Goal: Task Accomplishment & Management: Use online tool/utility

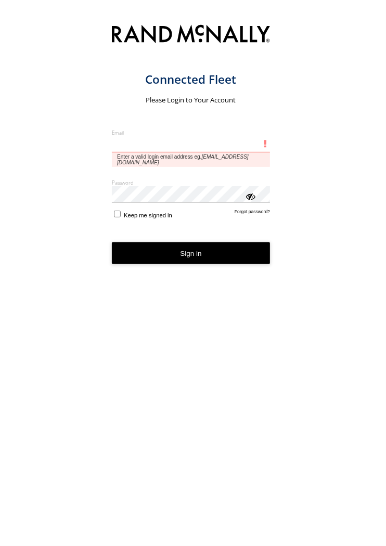
type input "**********"
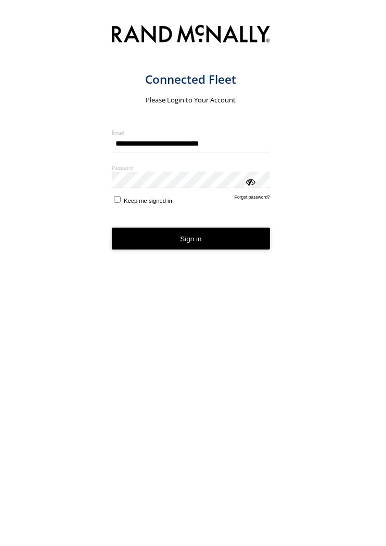
click at [200, 252] on form "**********" at bounding box center [199, 280] width 175 height 523
click at [237, 247] on button "Sign in" at bounding box center [191, 239] width 158 height 22
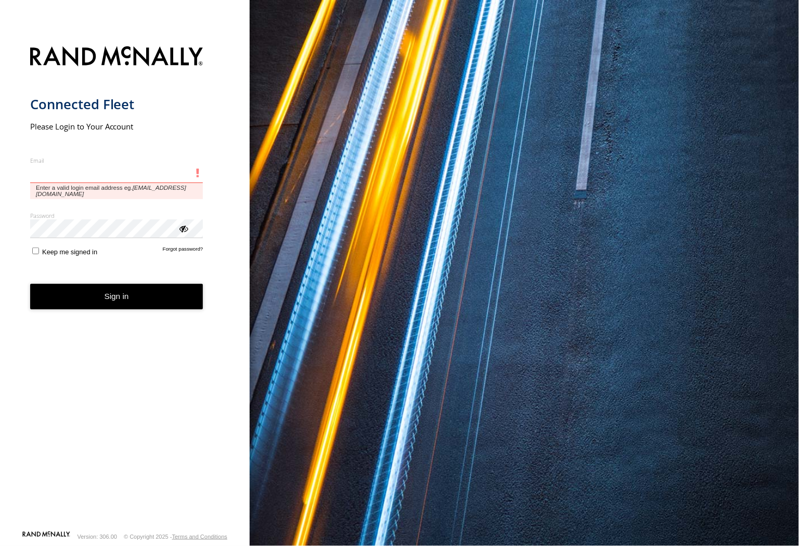
type input "**********"
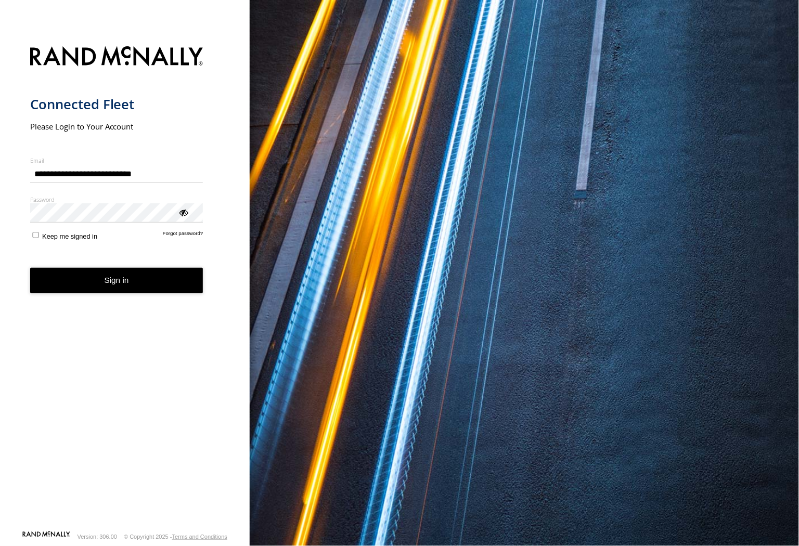
click at [164, 287] on button "Sign in" at bounding box center [116, 280] width 173 height 25
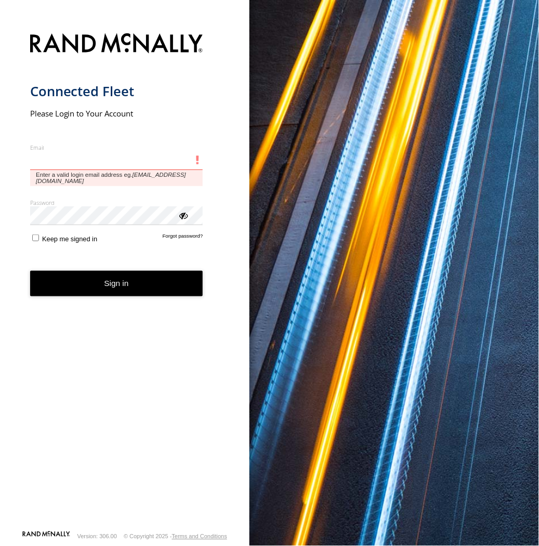
type input "**********"
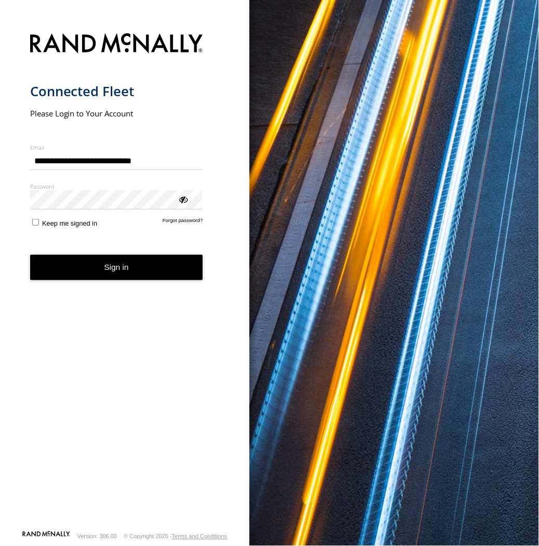
click at [173, 269] on button "Sign in" at bounding box center [116, 267] width 173 height 25
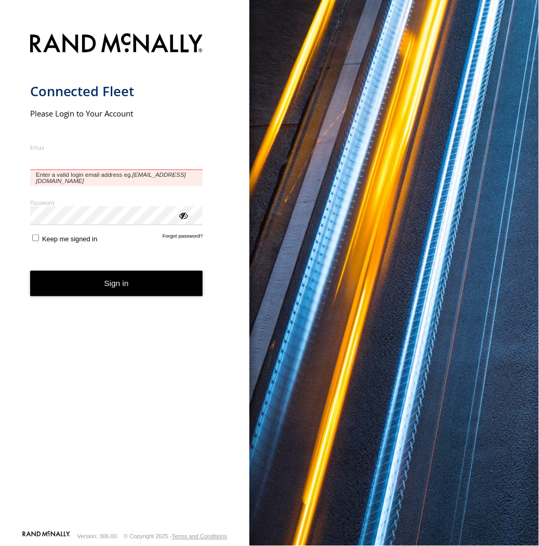
type input "**********"
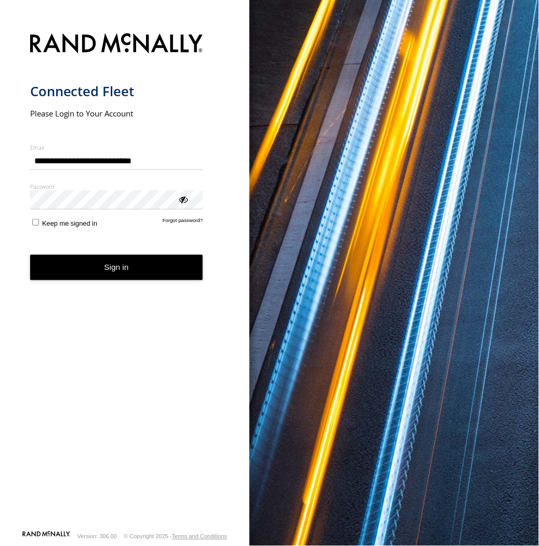
click at [110, 287] on form "**********" at bounding box center [125, 278] width 190 height 503
click at [128, 277] on button "Sign in" at bounding box center [116, 267] width 173 height 25
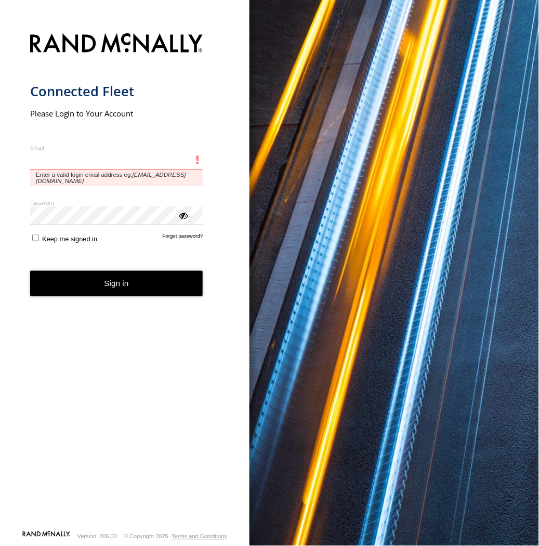
type input "**********"
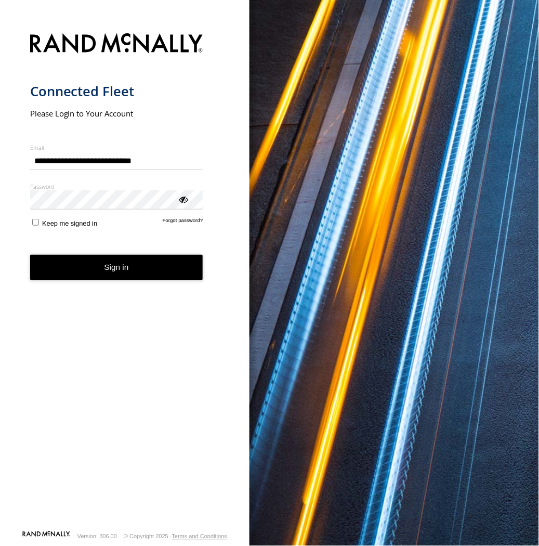
drag, startPoint x: 127, startPoint y: 273, endPoint x: 435, endPoint y: 273, distance: 308.4
click at [127, 273] on button "Sign in" at bounding box center [116, 267] width 173 height 25
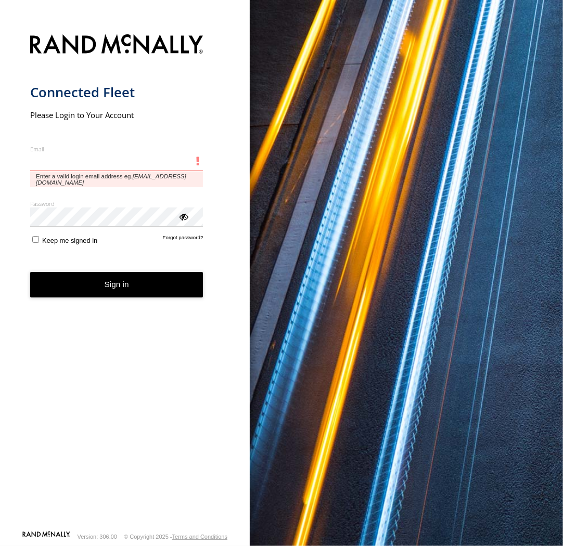
type input "**********"
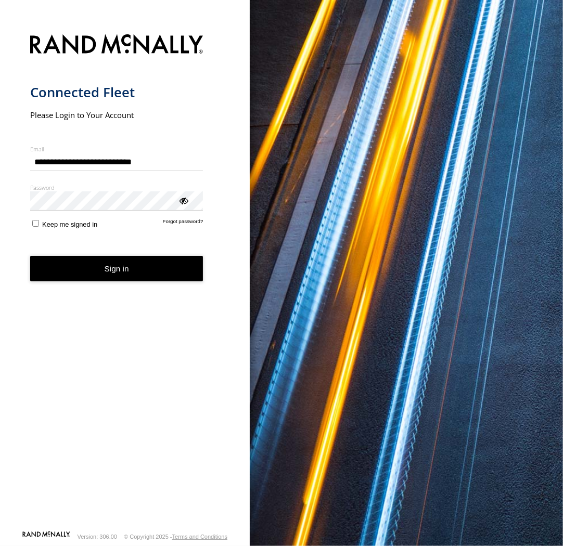
click at [76, 265] on button "Sign in" at bounding box center [116, 268] width 173 height 25
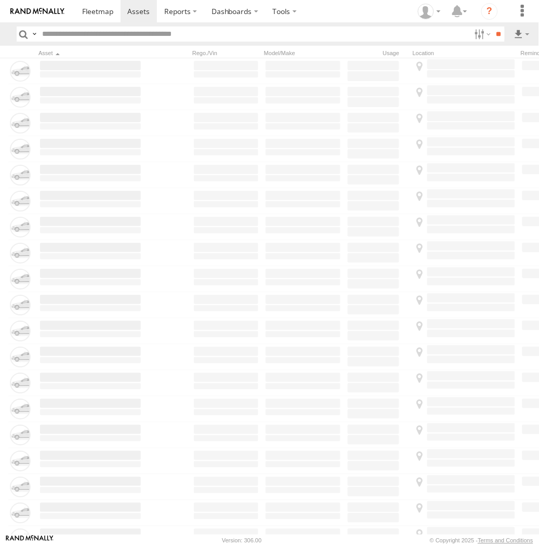
type input "****"
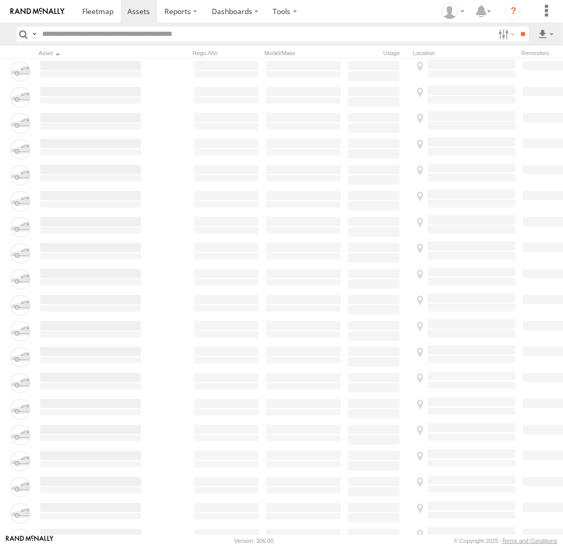
type input "****"
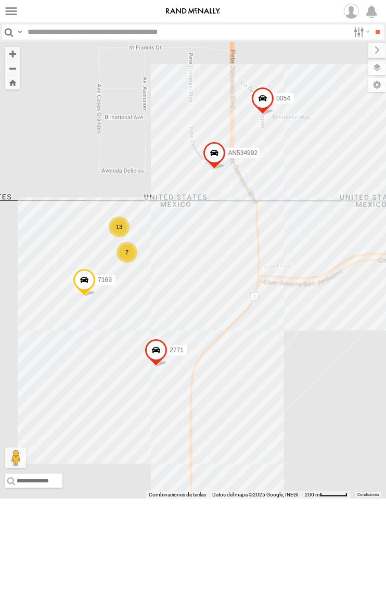
drag, startPoint x: 191, startPoint y: 263, endPoint x: 186, endPoint y: 213, distance: 50.2
click at [186, 213] on div "AN535347 AN531615 AN535203 AN531625 015910001811580 AN534838 ZJ535914 F2771 553…" at bounding box center [193, 270] width 386 height 457
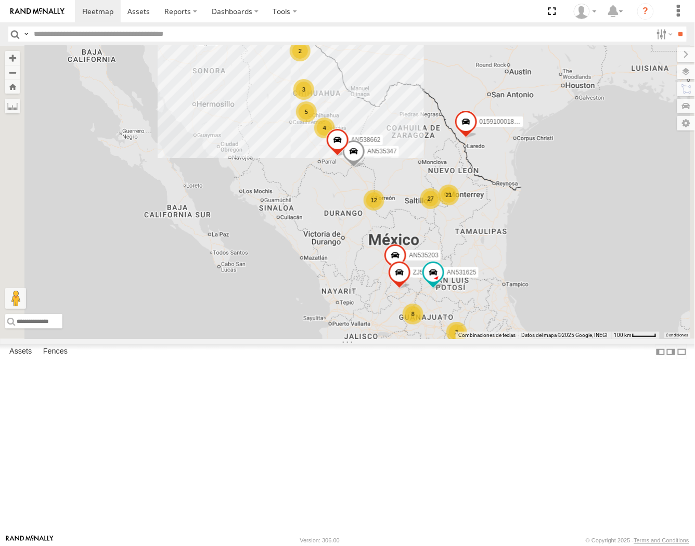
drag, startPoint x: 53, startPoint y: 32, endPoint x: 44, endPoint y: 42, distance: 13.6
click at [53, 32] on input "text" at bounding box center [341, 34] width 622 height 15
click at [675, 27] on input "**" at bounding box center [681, 34] width 12 height 15
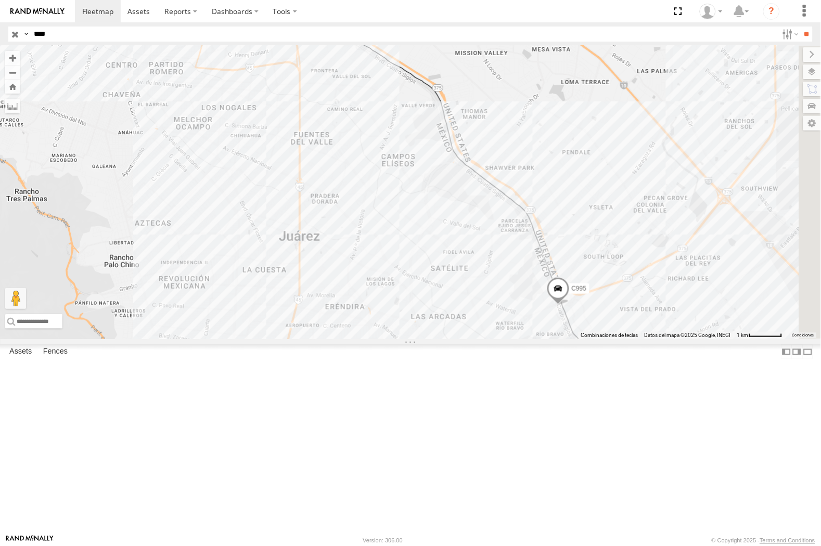
click at [43, 29] on input "****" at bounding box center [404, 34] width 748 height 15
type input "****"
click at [798, 27] on input "**" at bounding box center [806, 34] width 12 height 15
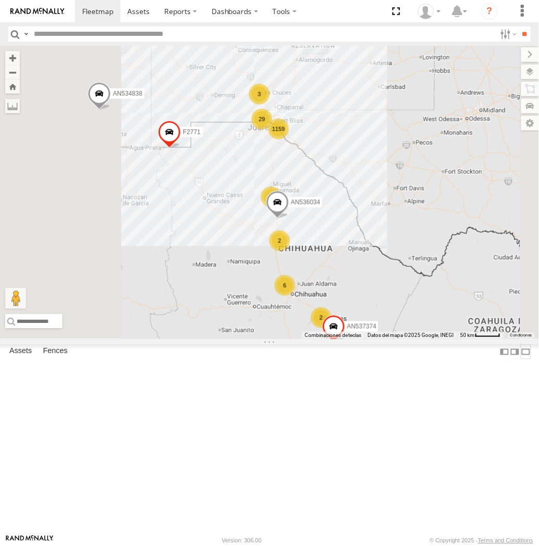
drag, startPoint x: 242, startPoint y: 525, endPoint x: 351, endPoint y: 310, distance: 240.7
click at [521, 359] on label at bounding box center [526, 351] width 10 height 15
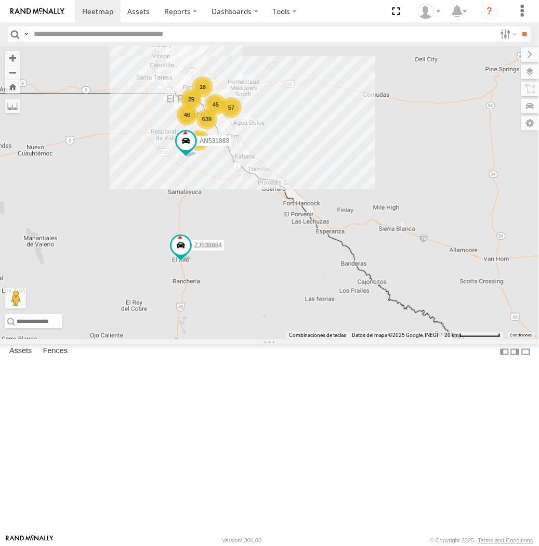
drag, startPoint x: 69, startPoint y: 111, endPoint x: 242, endPoint y: 264, distance: 231.0
click at [242, 264] on div "AN535347 AN535203 AN531625 015910001811580 AN534838 ZJ535914 F2771 AN538662 639…" at bounding box center [269, 192] width 539 height 293
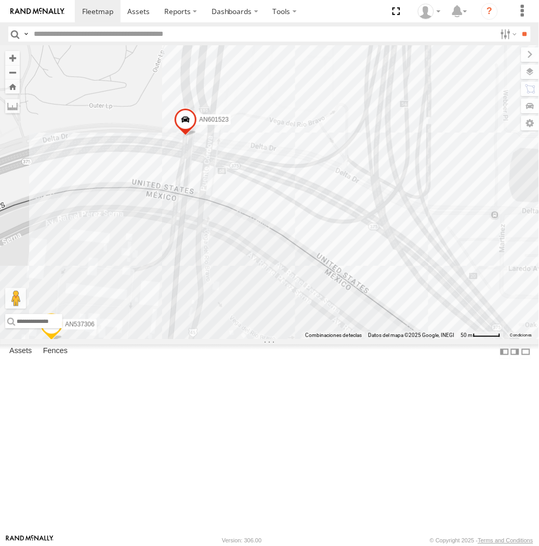
drag, startPoint x: 271, startPoint y: 362, endPoint x: 297, endPoint y: 308, distance: 60.0
click at [297, 308] on div "AN535347 AN535203 AN531625 015910001811580 AN534838 ZJ535914 F2771 AN538662 ZJ5…" at bounding box center [269, 192] width 539 height 293
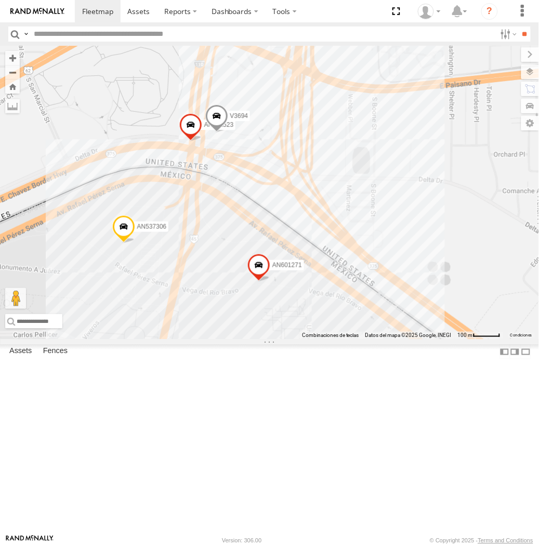
drag, startPoint x: 175, startPoint y: 208, endPoint x: 253, endPoint y: 295, distance: 117.1
click at [253, 295] on div "V3694 AN601271 AN601523 AN537306 3963" at bounding box center [269, 192] width 539 height 293
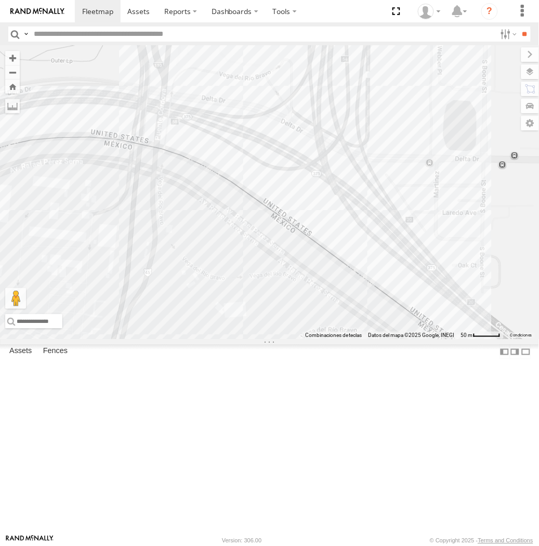
drag, startPoint x: 170, startPoint y: 128, endPoint x: 226, endPoint y: 238, distance: 123.0
click at [226, 238] on div "AN535347 AN53295 AN535203 AN536034 015910001811580 AN534838 ZJ535914 ZJ531750 F…" at bounding box center [269, 192] width 539 height 293
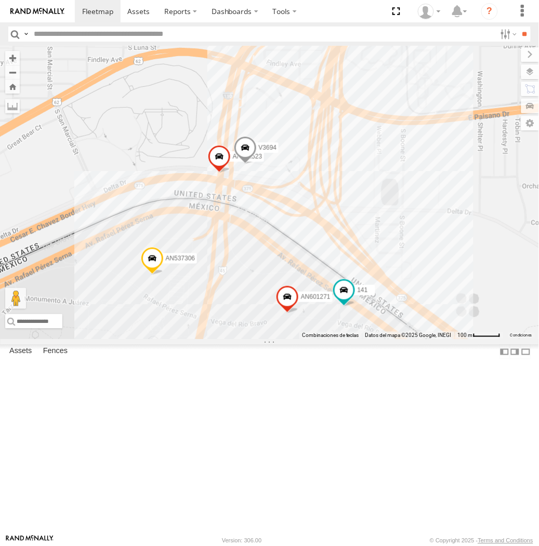
drag, startPoint x: 295, startPoint y: 304, endPoint x: 311, endPoint y: 319, distance: 21.3
click at [311, 319] on div "AN535347 AN53295 AN535203 AN536034 015910001811580 AN534838 ZJ535914 ZJ531750 F…" at bounding box center [269, 192] width 539 height 293
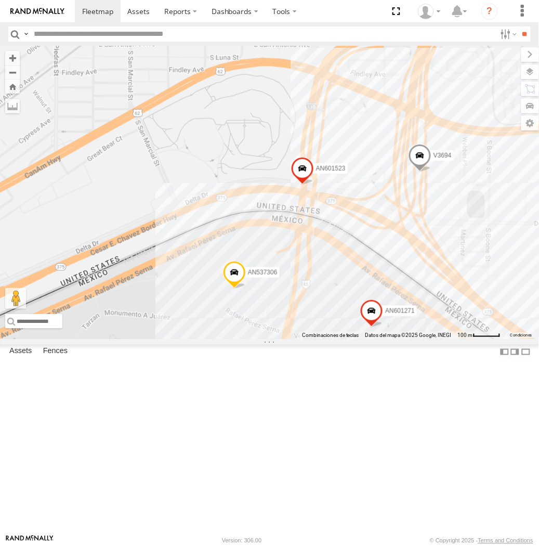
drag, startPoint x: 405, startPoint y: 303, endPoint x: 354, endPoint y: 308, distance: 51.3
click at [354, 308] on div "141 V3694 AN601271 AN601523 AN537306" at bounding box center [269, 192] width 539 height 293
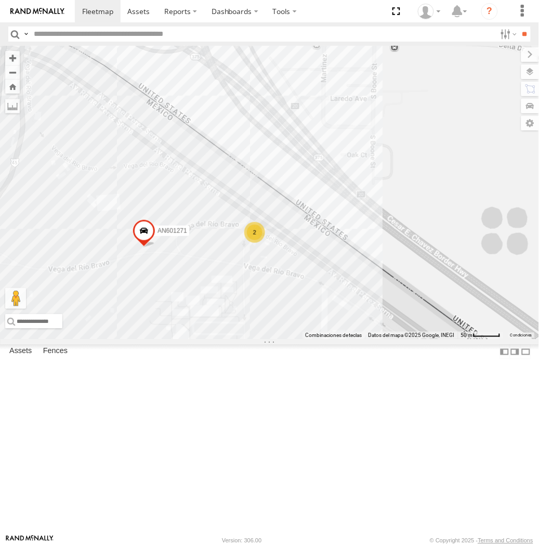
drag, startPoint x: 191, startPoint y: 204, endPoint x: 250, endPoint y: 341, distance: 148.7
click at [250, 339] on div "V3694 AN601271 AN601523 AN537306 2" at bounding box center [269, 192] width 539 height 293
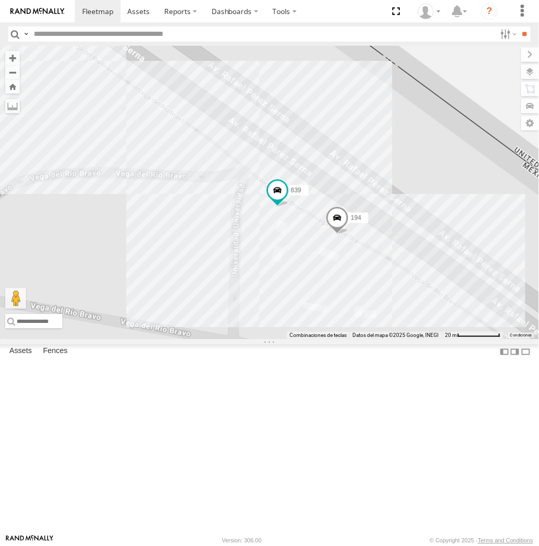
drag, startPoint x: 201, startPoint y: 232, endPoint x: 281, endPoint y: 251, distance: 82.8
click at [281, 251] on div "V3694 AN601271 AN601523 AN537306 639 194" at bounding box center [269, 192] width 539 height 293
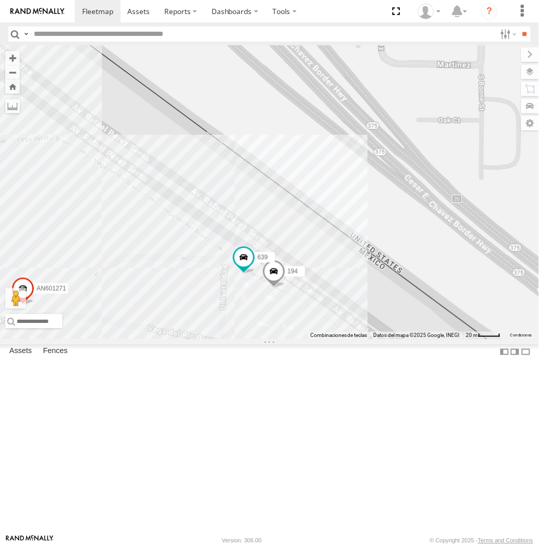
drag, startPoint x: 127, startPoint y: 226, endPoint x: 249, endPoint y: 414, distance: 223.9
click at [249, 339] on div "V3694 AN601271 AN601523 AN537306 639 194" at bounding box center [269, 192] width 539 height 293
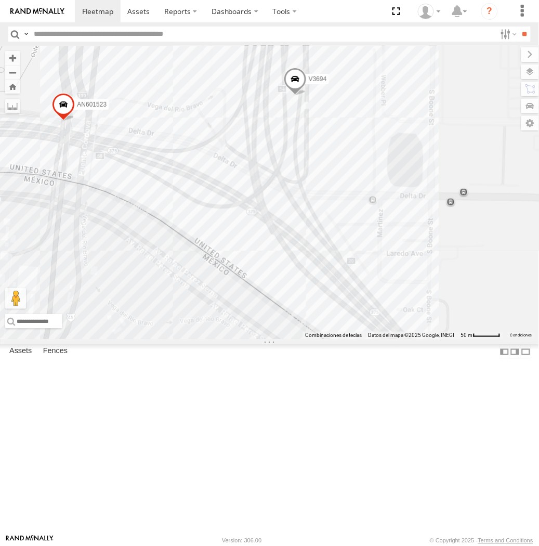
drag, startPoint x: 192, startPoint y: 284, endPoint x: 257, endPoint y: 392, distance: 125.3
click at [257, 339] on div "V3694 AN601271 AN601523 AN537306 2" at bounding box center [269, 192] width 539 height 293
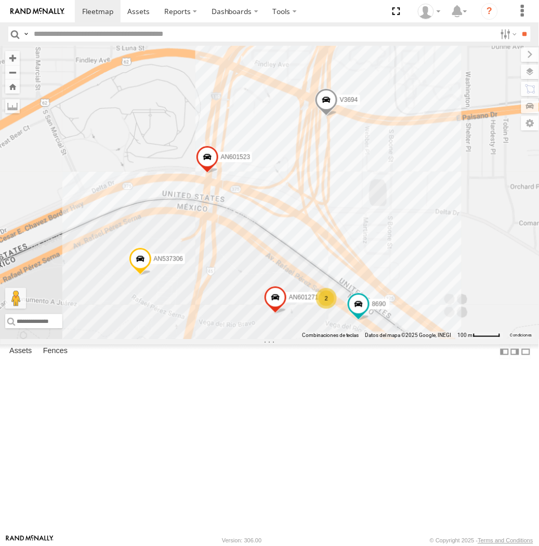
drag, startPoint x: 222, startPoint y: 291, endPoint x: 312, endPoint y: 316, distance: 93.2
click at [312, 316] on div "V3694 AN601271 AN601523 AN537306 8690 2" at bounding box center [269, 192] width 539 height 293
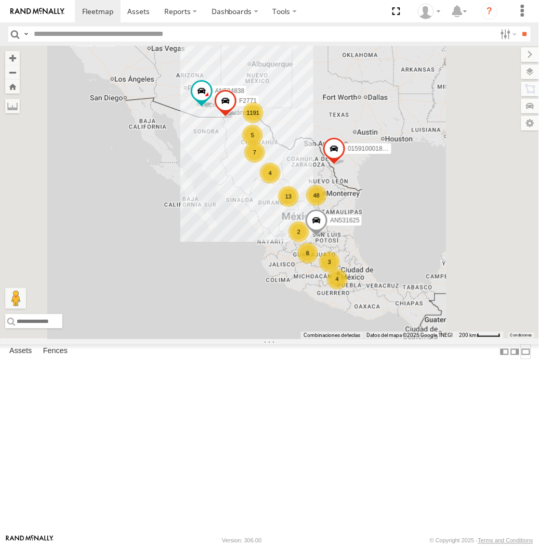
click at [521, 359] on label at bounding box center [526, 351] width 10 height 15
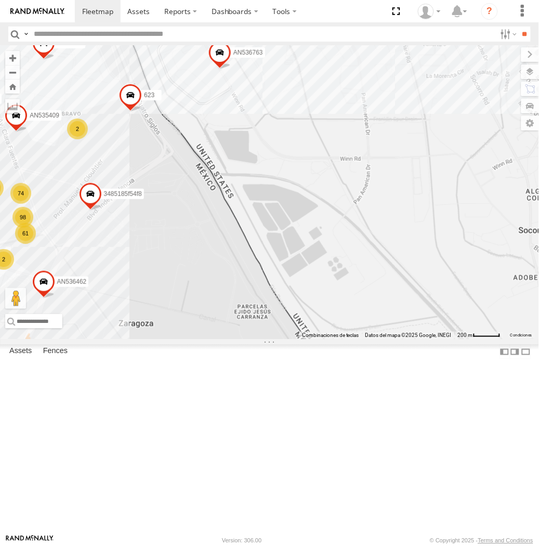
drag, startPoint x: 103, startPoint y: 273, endPoint x: 137, endPoint y: 278, distance: 34.2
click at [136, 278] on div "AN531625 015910001811580 AN534838 F2771 553 NISSAN 063 AN601534 8682 8736 644 A…" at bounding box center [269, 192] width 539 height 293
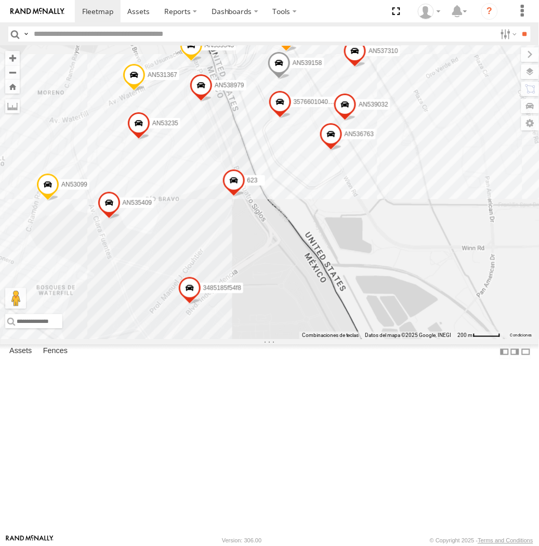
drag, startPoint x: 179, startPoint y: 244, endPoint x: 230, endPoint y: 323, distance: 94.1
click at [219, 326] on div "AN531625 015910001811580 AN534838 F2771 553 NISSAN 063 AN601534 8682 8736 644 A…" at bounding box center [269, 192] width 539 height 293
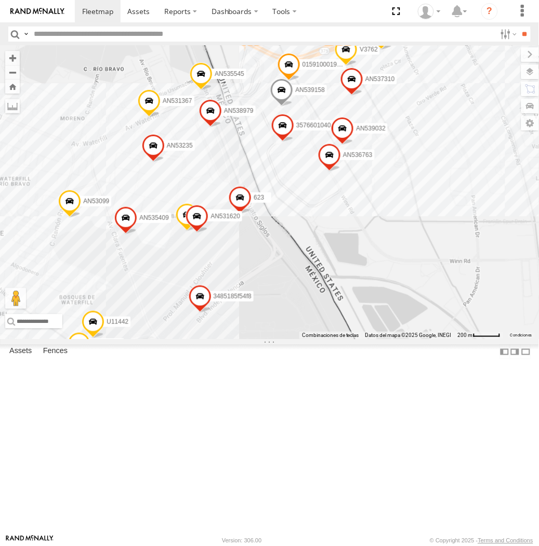
drag, startPoint x: 219, startPoint y: 313, endPoint x: 224, endPoint y: 333, distance: 20.2
click at [224, 333] on div "AN531625 015910001811580 AN534838 F2771 553 NISSAN 063 AN601534 8682 8736 644 A…" at bounding box center [269, 192] width 539 height 293
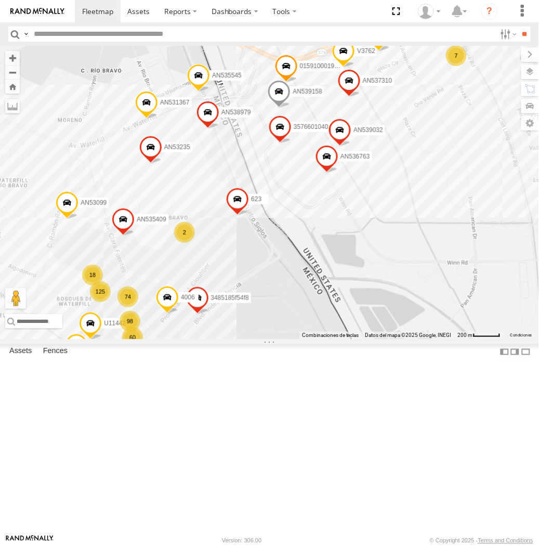
drag, startPoint x: 248, startPoint y: 321, endPoint x: 238, endPoint y: 346, distance: 26.8
click at [238, 339] on div "AN531625 015910001811580 AN534838 F2771 553 NISSAN 063 AN601534 8682 8736 644 A…" at bounding box center [269, 192] width 539 height 293
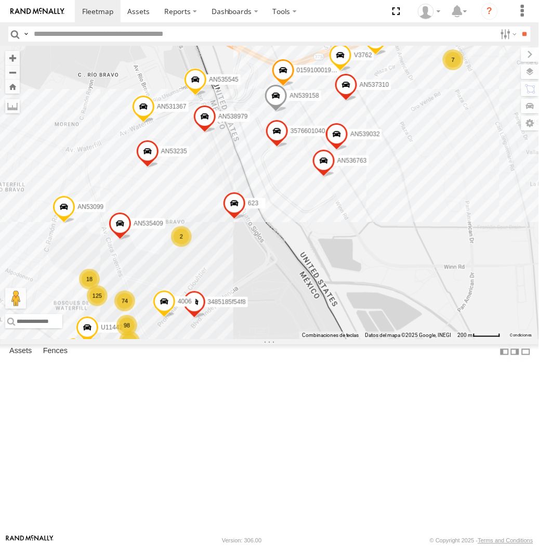
click at [155, 318] on span at bounding box center [164, 304] width 23 height 28
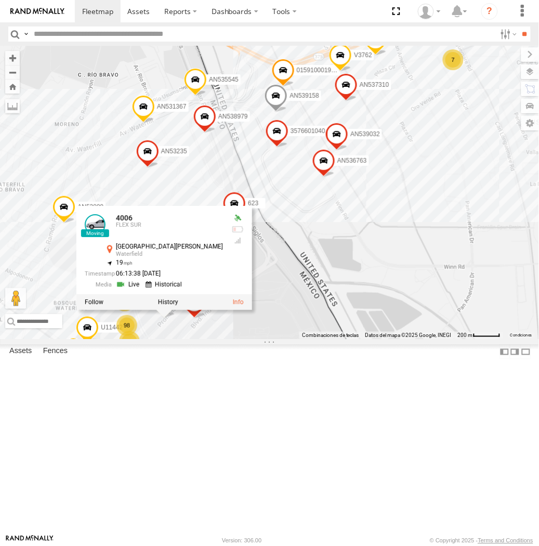
click at [295, 339] on div "AN531625 015910001811580 AN534838 F2771 553 NISSAN 063 AN601534 8682 8736 644 A…" at bounding box center [269, 192] width 539 height 293
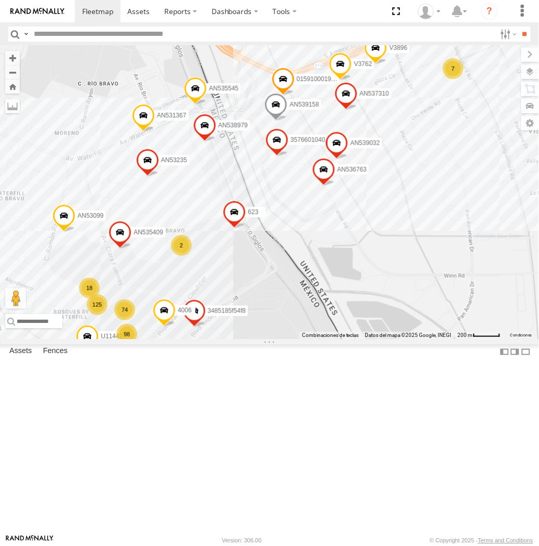
drag, startPoint x: 262, startPoint y: 324, endPoint x: 262, endPoint y: 337, distance: 13.0
click at [262, 337] on div "AN531625 015910001811580 AN534838 F2771 553 NISSAN 063 AN601534 8682 8736 644 A…" at bounding box center [269, 192] width 539 height 293
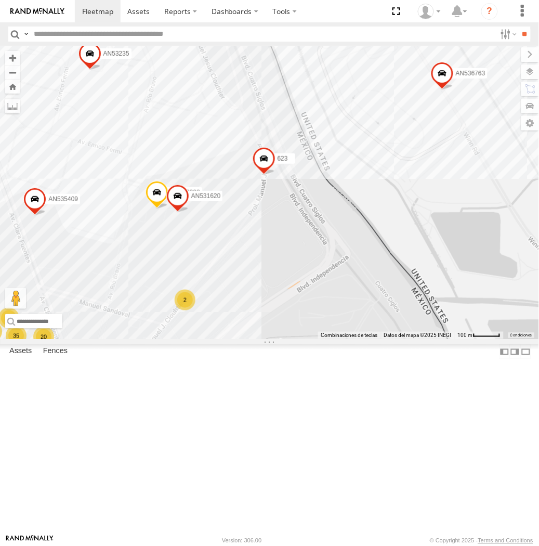
drag, startPoint x: 345, startPoint y: 229, endPoint x: 230, endPoint y: 428, distance: 230.0
click at [230, 339] on div "AN532390 AN531620 3485185f54f8 2 20 35 12 101 48 31 35 70 14 U11442 AN536763 5 …" at bounding box center [269, 192] width 539 height 293
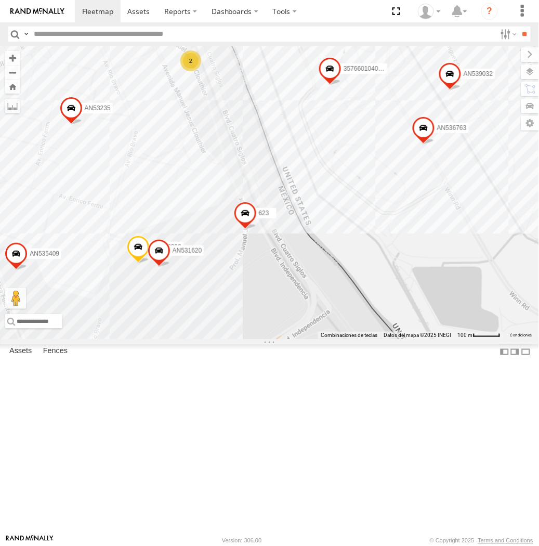
drag, startPoint x: 274, startPoint y: 342, endPoint x: 257, endPoint y: 399, distance: 59.6
click at [257, 339] on div "AN532390 AN531620 3485185f54f8 2 20 35 12 101 48 31 35 70 14 U11442 AN536763 5 …" at bounding box center [269, 192] width 539 height 293
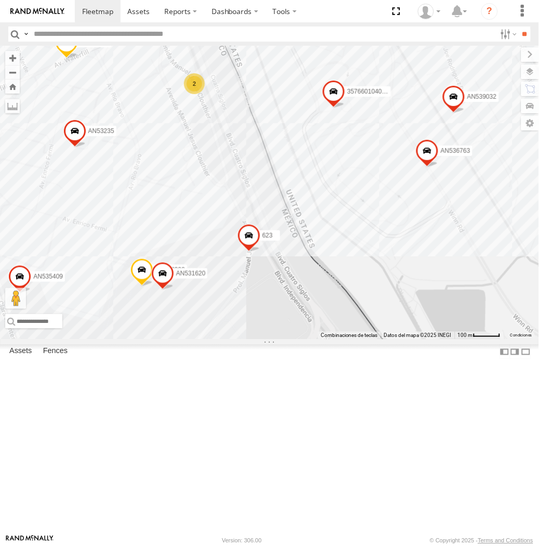
drag, startPoint x: 269, startPoint y: 350, endPoint x: 275, endPoint y: 373, distance: 23.6
click at [275, 339] on div "AN532390 AN531620 3485185f54f8 2 20 35 12 101 48 31 35 70 14 U11442 AN536763 5 …" at bounding box center [269, 192] width 539 height 293
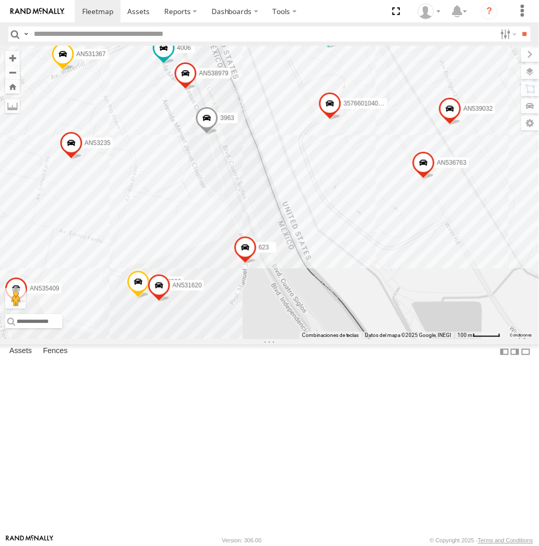
drag, startPoint x: 310, startPoint y: 326, endPoint x: 293, endPoint y: 271, distance: 57.4
click at [295, 271] on div "AN532390 AN531620 3485185f54f8 U11442 AN536763 AN536462 015910002847997 AN60154…" at bounding box center [269, 192] width 539 height 293
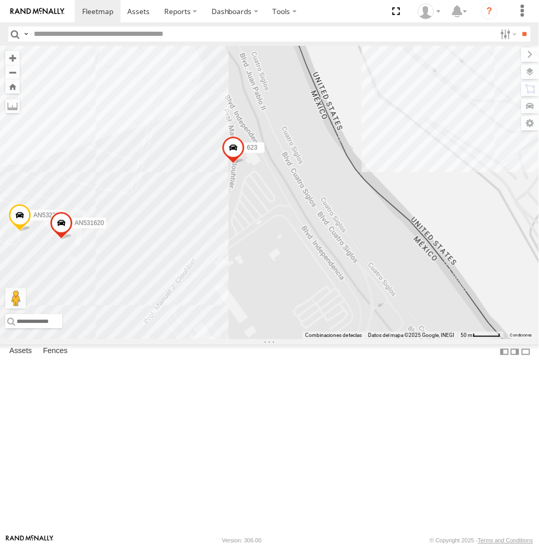
drag, startPoint x: 169, startPoint y: 439, endPoint x: 222, endPoint y: 430, distance: 53.4
click at [222, 339] on div "AN53875 357660104096649 015910001918898 AN536763 4006 V3762 AN532390 AN539032 A…" at bounding box center [269, 192] width 539 height 293
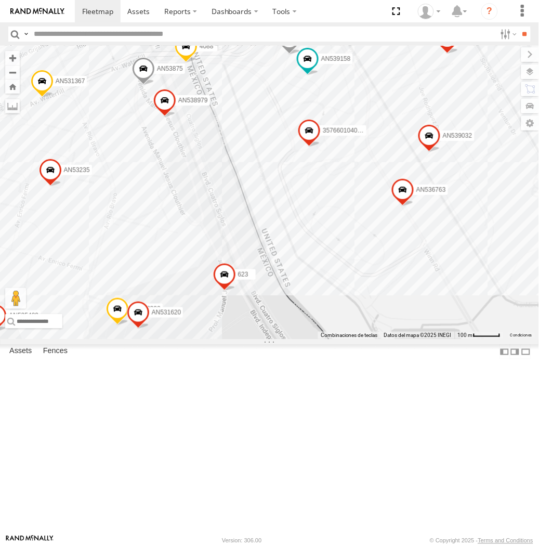
drag, startPoint x: 376, startPoint y: 402, endPoint x: 194, endPoint y: 449, distance: 187.9
click at [194, 339] on div "357660104096649 015910001918898 AN536763 V3762 AN532390 AN539032 AN539158 AN535…" at bounding box center [269, 192] width 539 height 293
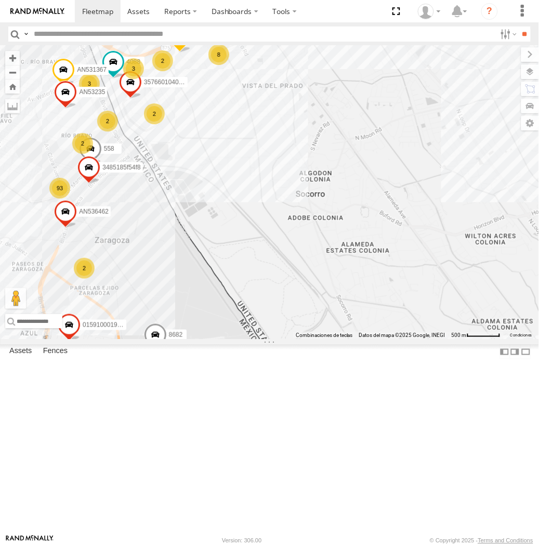
drag, startPoint x: 66, startPoint y: 216, endPoint x: 212, endPoint y: 264, distance: 153.6
click at [212, 264] on div "AN535347 AN535203 AN531625 015910001811580 AN534838 ZJ535914 F2771 AN538662 ZJ5…" at bounding box center [269, 192] width 539 height 293
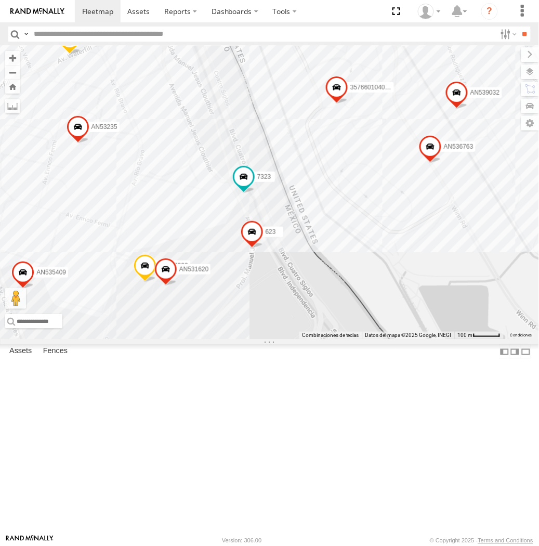
drag, startPoint x: 123, startPoint y: 214, endPoint x: 219, endPoint y: 357, distance: 171.6
click at [219, 339] on div "AN535347 AN535203 AN531625 015910001811580 AN534838 ZJ535914 F2771 AN538662 ZJ5…" at bounding box center [269, 192] width 539 height 293
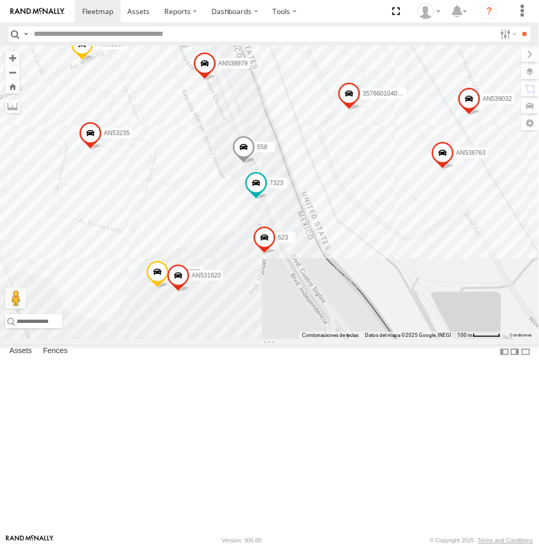
drag, startPoint x: 200, startPoint y: 250, endPoint x: 243, endPoint y: 172, distance: 89.2
click at [243, 172] on div "AN535347 AN535203 AN531625 015910001811580 AN534838 ZJ535914 F2771 AN538662 ZJ5…" at bounding box center [269, 192] width 539 height 293
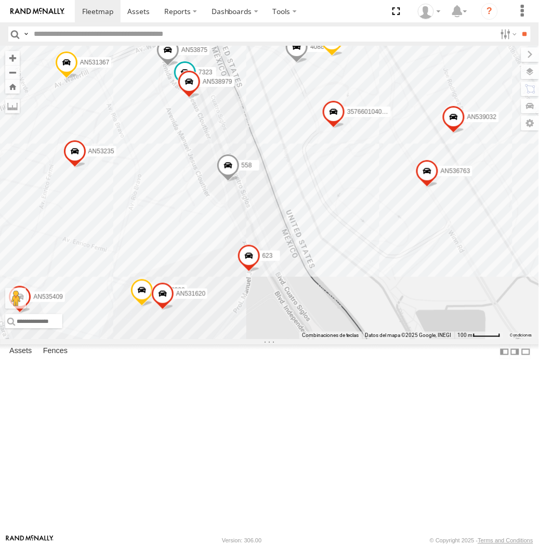
drag, startPoint x: 263, startPoint y: 363, endPoint x: 261, endPoint y: 399, distance: 36.4
click at [261, 339] on div "AN53875 357660104096649 015910001918898 AN536763 V3762 AN532390 AN539032 AN5391…" at bounding box center [269, 192] width 539 height 293
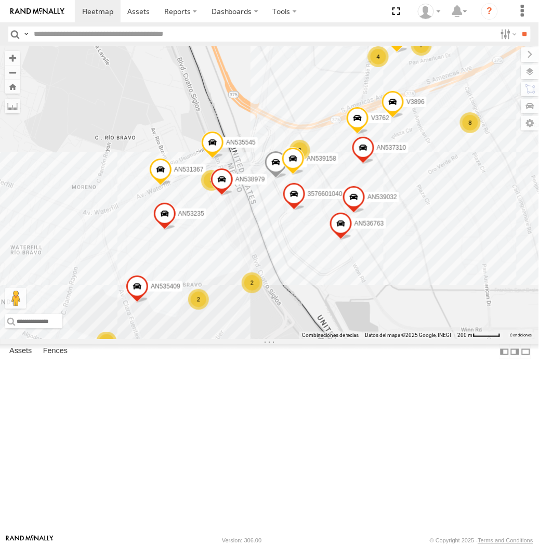
drag, startPoint x: 275, startPoint y: 429, endPoint x: 317, endPoint y: 382, distance: 62.9
click at [317, 339] on div "357660104096649 AN536763 V3762 AN539032 AN539158 4088 AN535545 AN535409 AN53731…" at bounding box center [269, 192] width 539 height 293
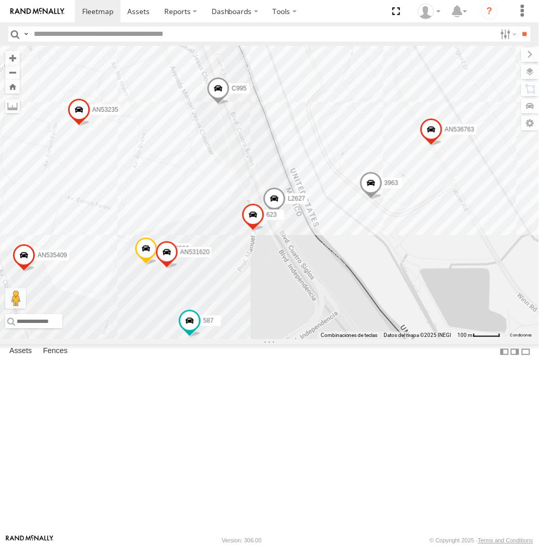
drag, startPoint x: 348, startPoint y: 210, endPoint x: 270, endPoint y: 486, distance: 286.5
click at [270, 339] on div "587 18 25 13 99 46 30 36 71 13 U11442 AN536763 AN532390 5 2 L2627 3 01591000284…" at bounding box center [269, 192] width 539 height 293
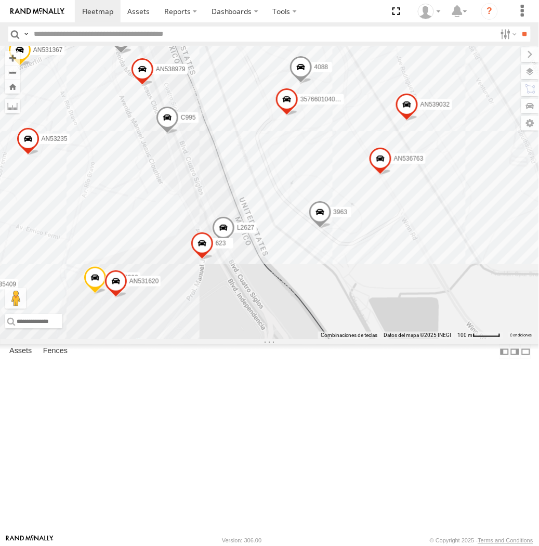
drag, startPoint x: 304, startPoint y: 390, endPoint x: 253, endPoint y: 420, distance: 58.8
click at [253, 339] on div "587 18 25 13 99 46 30 36 71 13 U11442 AN536763 AN532390 5 2 L2627 3 01591000284…" at bounding box center [269, 192] width 539 height 293
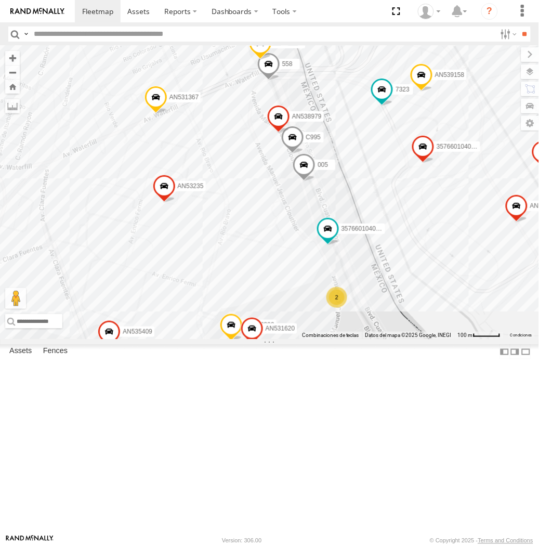
drag, startPoint x: 74, startPoint y: 186, endPoint x: 262, endPoint y: 250, distance: 198.3
click at [262, 250] on div "ZJ538884 AN56849 AN537374 AN536034 ZJ531750 F2771 AN53875 NISSAN 063 8682 8736 …" at bounding box center [269, 192] width 539 height 293
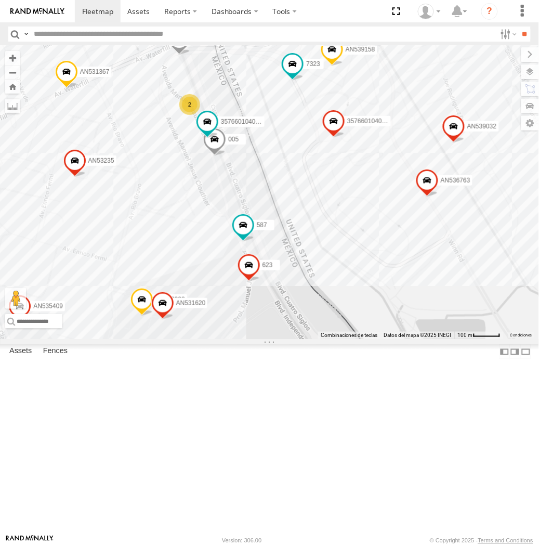
drag, startPoint x: 256, startPoint y: 321, endPoint x: 164, endPoint y: 296, distance: 95.4
click at [164, 296] on div "357660104096649 015910001918898 AN536763 V3762 AN532390 AN539032 AN539158 7323 …" at bounding box center [269, 192] width 539 height 293
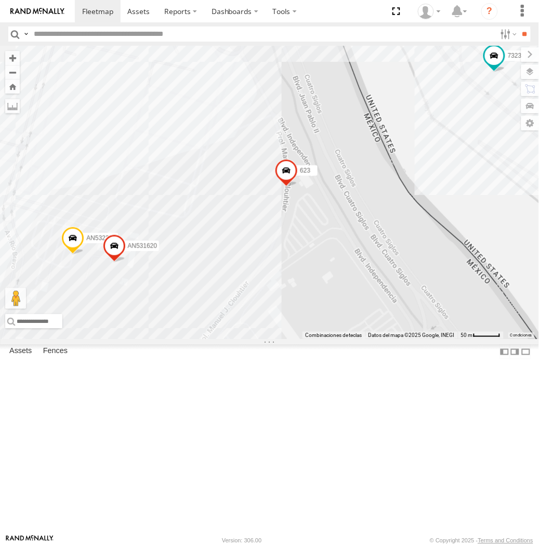
drag, startPoint x: 207, startPoint y: 481, endPoint x: 203, endPoint y: 381, distance: 99.4
click at [266, 339] on div "357660104096649 015910001918898 AN536763 V3762 AN532390 AN539032 V3896 AN539158…" at bounding box center [269, 192] width 539 height 293
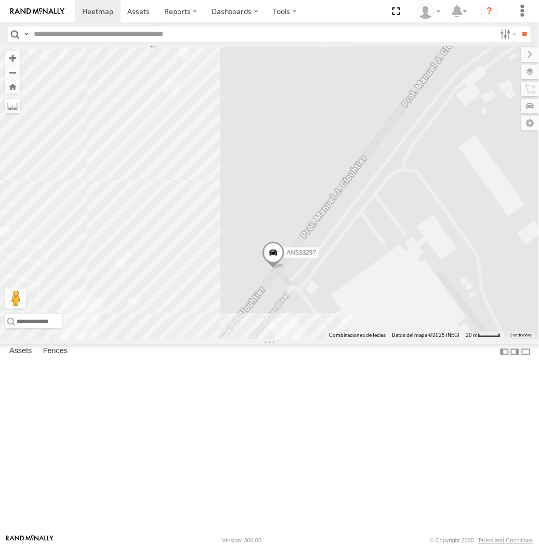
drag, startPoint x: 234, startPoint y: 447, endPoint x: 248, endPoint y: 350, distance: 98.3
click at [248, 339] on div "357660104096649 015910001918898 AN536763 V3762 AN532390 AN539032 V3896 AN539158…" at bounding box center [269, 192] width 539 height 293
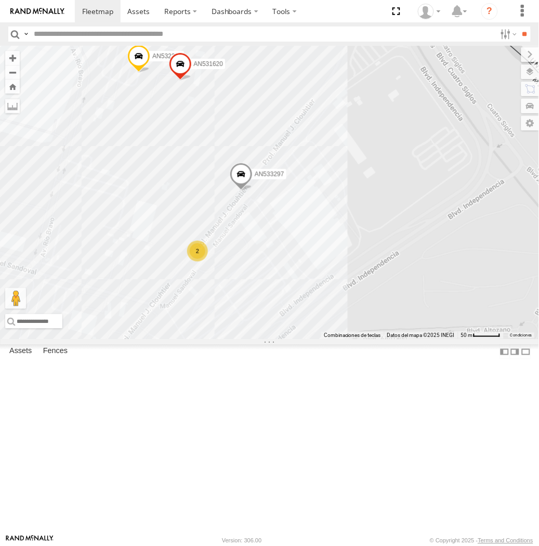
drag, startPoint x: 322, startPoint y: 201, endPoint x: 258, endPoint y: 256, distance: 84.8
click at [258, 256] on div "357660104096649 015910001918898 AN536763 V3762 AN532390 AN539032 V3896 AN539158…" at bounding box center [269, 192] width 539 height 293
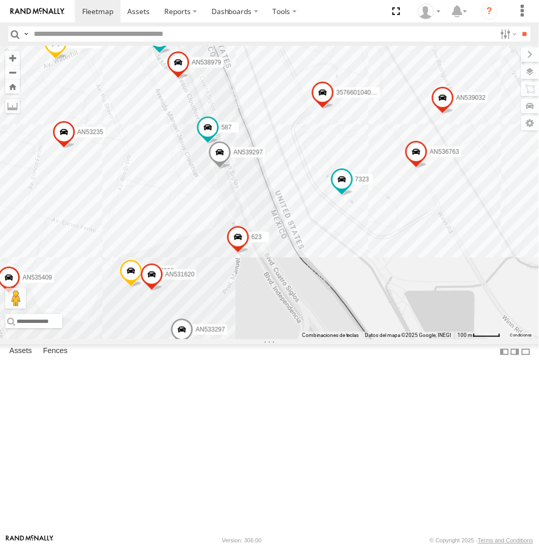
drag, startPoint x: 276, startPoint y: 240, endPoint x: 241, endPoint y: 387, distance: 151.2
click at [245, 339] on div "357660104096649 015910001918898 AN536763 V3762 AN532390 AN539032 V3896 AN539158…" at bounding box center [269, 192] width 539 height 293
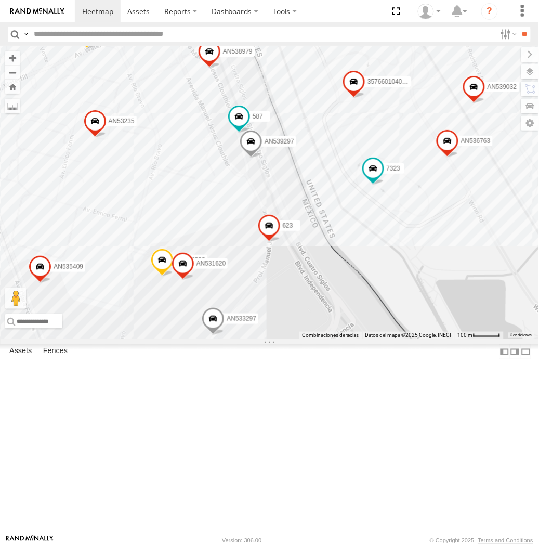
drag, startPoint x: 316, startPoint y: 253, endPoint x: 301, endPoint y: 271, distance: 23.6
click at [301, 271] on div "357660104096649 015910001918898 AN536763 AN539297 V3762 AN532390 AN539032 AN539…" at bounding box center [269, 192] width 539 height 293
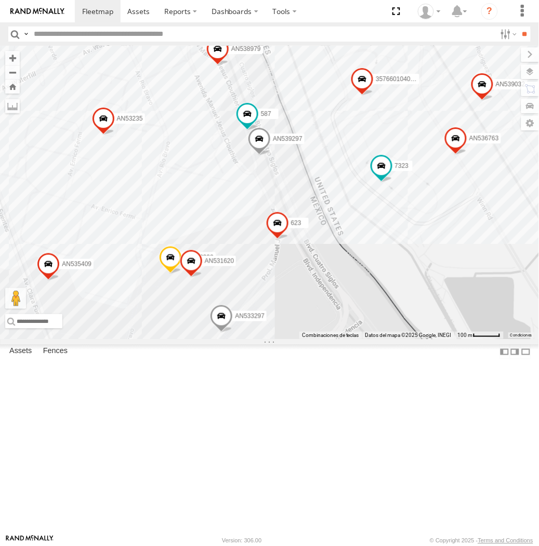
click at [334, 287] on div "357660104096649 015910001918898 AN536763 AN539297 V3762 AN532390 AN539032 AN539…" at bounding box center [269, 192] width 539 height 293
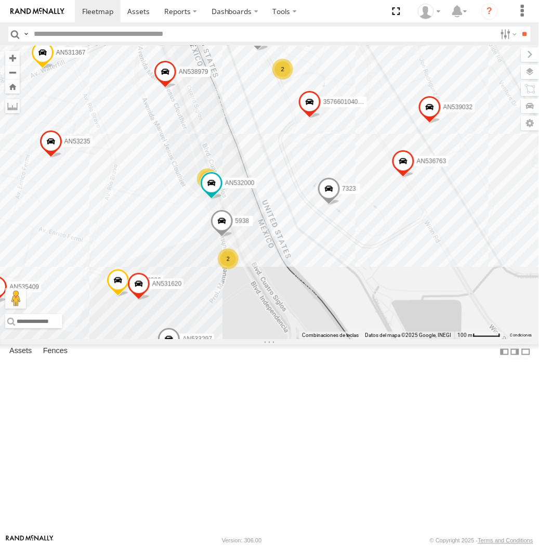
drag, startPoint x: 186, startPoint y: 224, endPoint x: 133, endPoint y: 258, distance: 63.3
click at [133, 258] on div "AN535347 AN53295 AN535203 015910001811580 AN534838 ZJ535914 F2771 AN538662 NISS…" at bounding box center [269, 192] width 539 height 293
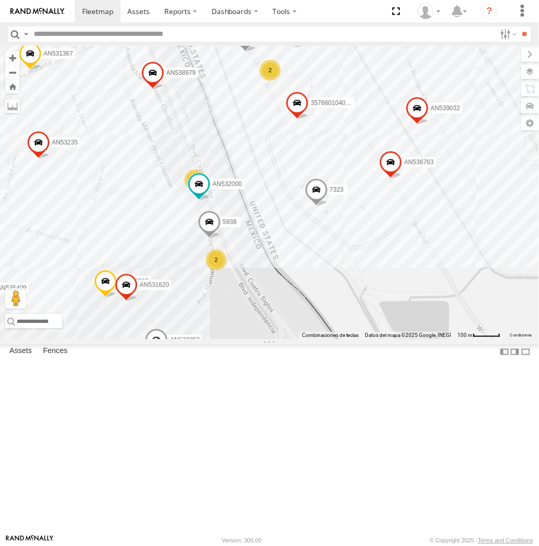
drag, startPoint x: 220, startPoint y: 190, endPoint x: 199, endPoint y: 211, distance: 29.4
click at [199, 211] on div "AN535347 AN53295 AN535203 015910001811580 AN534838 ZJ535914 F2771 AN538662 NISS…" at bounding box center [269, 192] width 539 height 293
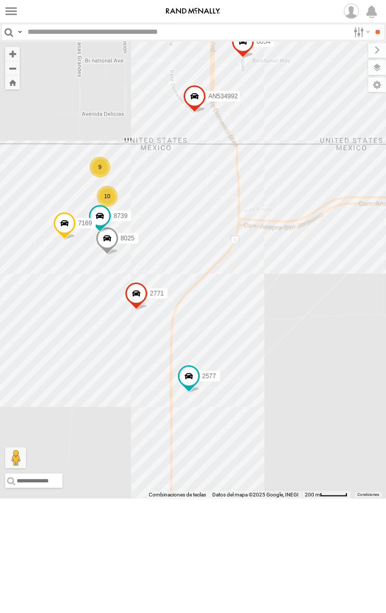
drag, startPoint x: 138, startPoint y: 222, endPoint x: 197, endPoint y: 272, distance: 77.1
click at [197, 272] on div "AN535347 AN535203 AN531625 015910001811580 AN534838 ZJ535914 F2771 AN538662 ZJ5…" at bounding box center [193, 270] width 386 height 457
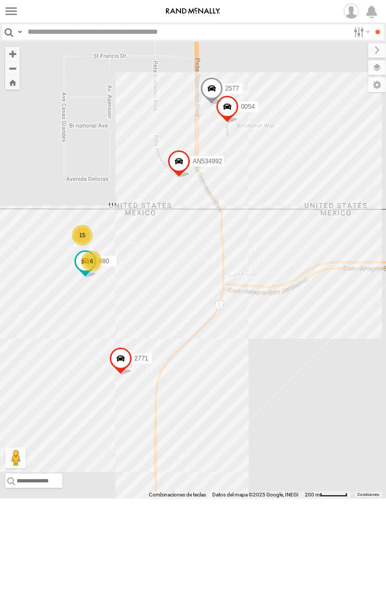
drag, startPoint x: 106, startPoint y: 181, endPoint x: 179, endPoint y: 245, distance: 96.9
click at [179, 245] on div "AN535347 AN535203 AN531625 015910001811580 AN534838 ZJ535914 F2771 AN538662 ZJ5…" at bounding box center [193, 270] width 386 height 457
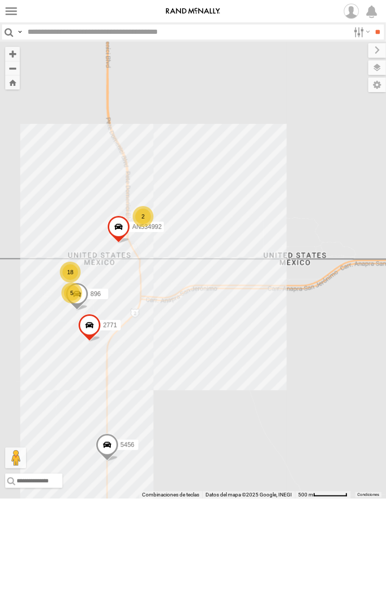
drag, startPoint x: 130, startPoint y: 339, endPoint x: 189, endPoint y: 293, distance: 74.9
click at [189, 293] on div "AN534992 18 5456 896 2771 2 5" at bounding box center [193, 270] width 386 height 457
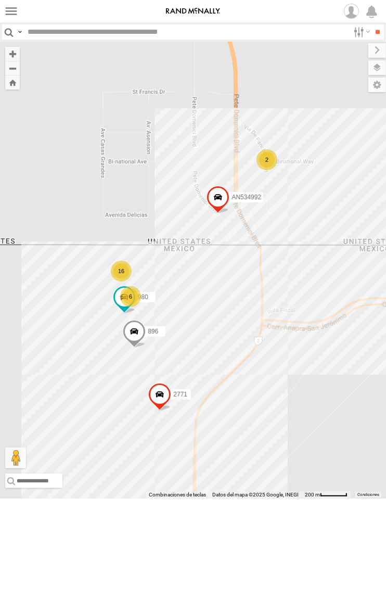
drag, startPoint x: 108, startPoint y: 358, endPoint x: 205, endPoint y: 358, distance: 96.7
click at [205, 358] on div "AN534992 5456 896 2771 16 6 2 980" at bounding box center [193, 270] width 386 height 457
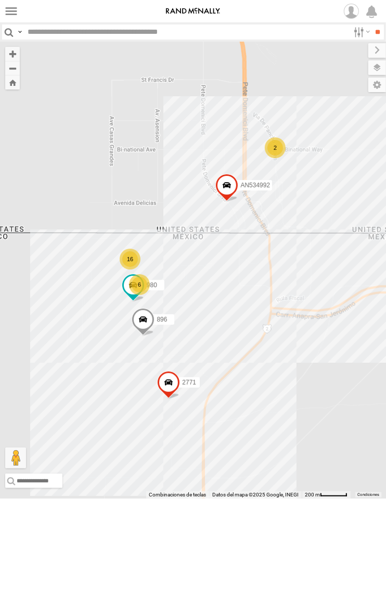
drag, startPoint x: 205, startPoint y: 412, endPoint x: 209, endPoint y: 399, distance: 13.2
click at [209, 399] on div "AN534992 5456 896 2771 980 16 6 2" at bounding box center [193, 270] width 386 height 457
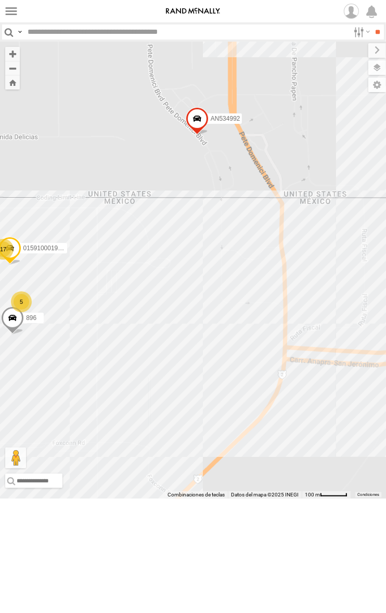
drag, startPoint x: 276, startPoint y: 355, endPoint x: 264, endPoint y: 495, distance: 140.4
click at [264, 498] on div "5456 896 2771 AN534992 17 5 015910001987448 0054" at bounding box center [193, 270] width 386 height 457
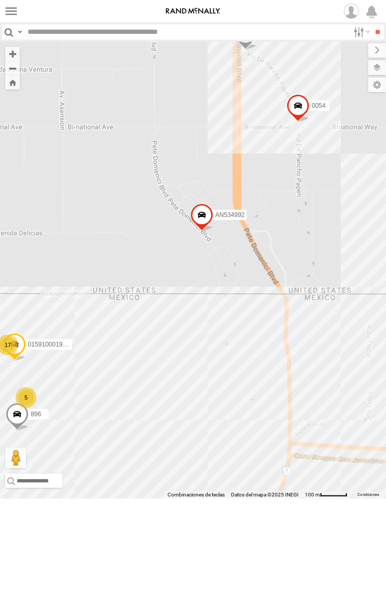
drag, startPoint x: 290, startPoint y: 307, endPoint x: 295, endPoint y: 369, distance: 62.2
click at [295, 369] on div "5456 896 2771 AN534992 17 5 015910001987448 0054 2577" at bounding box center [193, 270] width 386 height 457
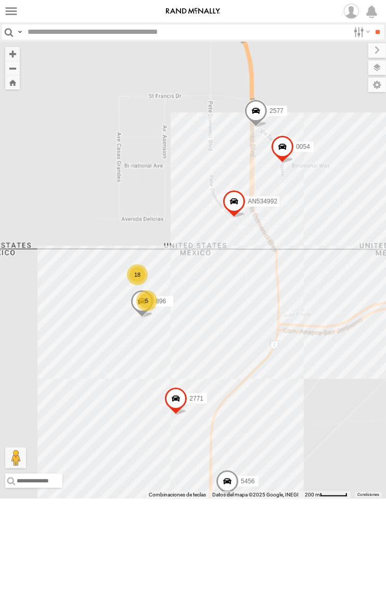
drag, startPoint x: 277, startPoint y: 443, endPoint x: 262, endPoint y: 387, distance: 57.3
click at [262, 387] on div "5456 896 2771 AN534992 0054 2577 18 5" at bounding box center [193, 270] width 386 height 457
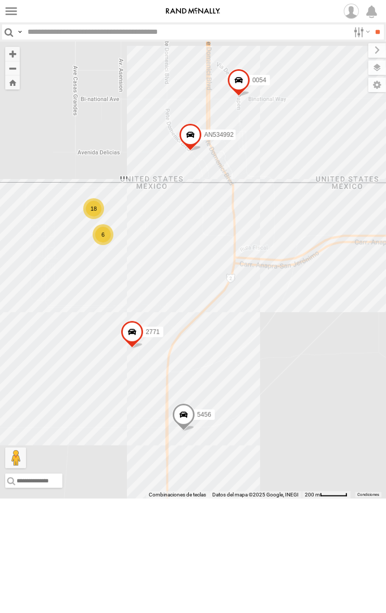
drag, startPoint x: 105, startPoint y: 178, endPoint x: 117, endPoint y: 232, distance: 55.5
click at [117, 232] on div "AN535347 AN53295 AN535203 015910001811580 AN534838 ZJ535914 F2771 AN538662 5456…" at bounding box center [193, 270] width 386 height 457
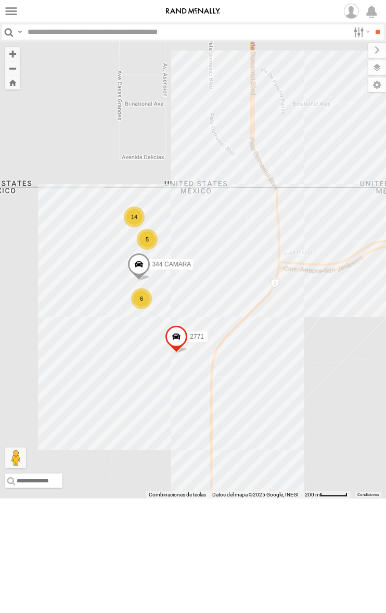
drag, startPoint x: 99, startPoint y: 164, endPoint x: 298, endPoint y: 453, distance: 350.8
click at [298, 453] on div "8662 9254 553 2577 AN53617 AN5310637 14 5 6 2771 344 CAMARA" at bounding box center [193, 270] width 386 height 457
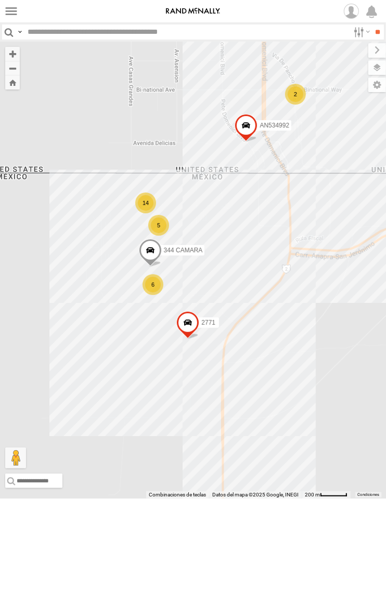
drag, startPoint x: 232, startPoint y: 336, endPoint x: 229, endPoint y: 348, distance: 12.4
click at [229, 348] on div "8662 9254 553 2577 AN53617 AN5310637 2771 344 CAMARA AN534992 14 5 2 6" at bounding box center [193, 270] width 386 height 457
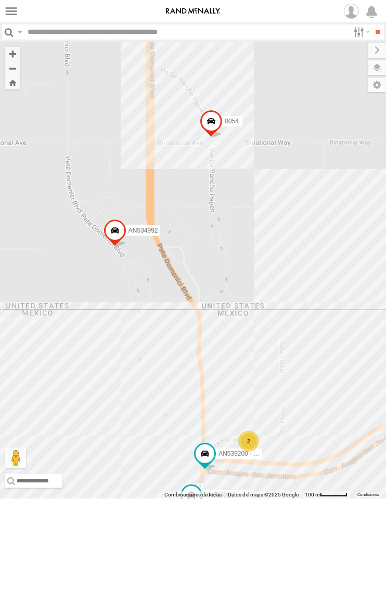
drag, startPoint x: 118, startPoint y: 136, endPoint x: 135, endPoint y: 267, distance: 131.7
click at [134, 264] on div "AN535347 AN53295 AN535203 015910001811580 AN534838 ZJ535914 ZJ531750 F2771 AN53…" at bounding box center [193, 270] width 386 height 457
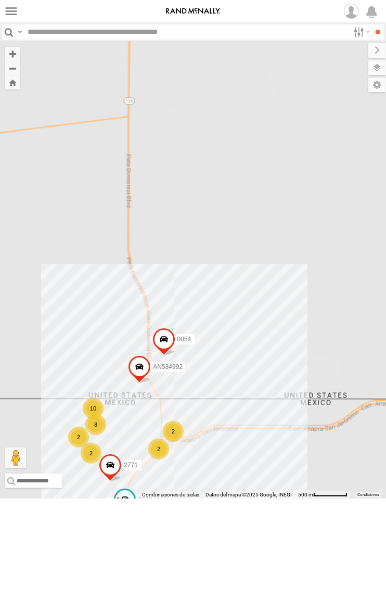
drag, startPoint x: 120, startPoint y: 183, endPoint x: 123, endPoint y: 310, distance: 127.5
click at [123, 309] on div "AN535347 AN53295 AN535203 015910001811580 AN534838 ZJ535914 ZJ531750 F2771 AN53…" at bounding box center [193, 270] width 386 height 457
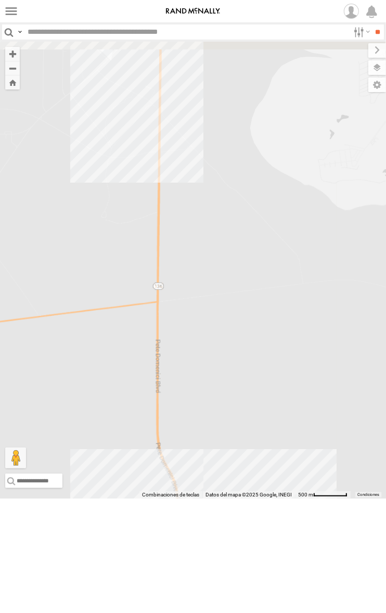
drag, startPoint x: 122, startPoint y: 253, endPoint x: 152, endPoint y: 408, distance: 157.9
click at [152, 408] on div "AN535347 AN53295 AN535203 015910001811580 AN534838 ZJ535914 ZJ531750 F2771 AN53…" at bounding box center [193, 270] width 386 height 457
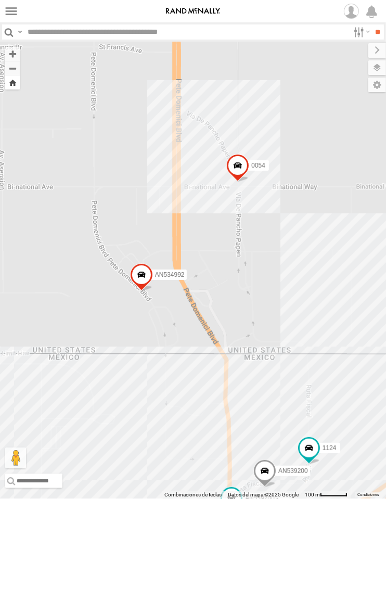
drag, startPoint x: 12, startPoint y: 81, endPoint x: 81, endPoint y: 256, distance: 188.0
click at [12, 81] on button "Zoom Home" at bounding box center [12, 82] width 15 height 14
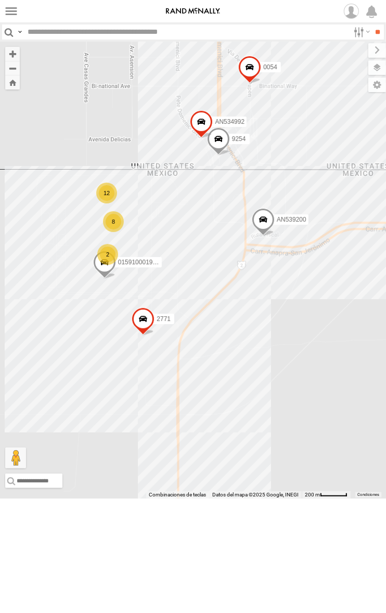
drag, startPoint x: 103, startPoint y: 158, endPoint x: 146, endPoint y: 218, distance: 74.6
click at [146, 218] on div "AN535347 AN53295 AN535203 015910001811580 AN534838 ZJ535914 ZJ531750 F2771 AN53…" at bounding box center [193, 270] width 386 height 457
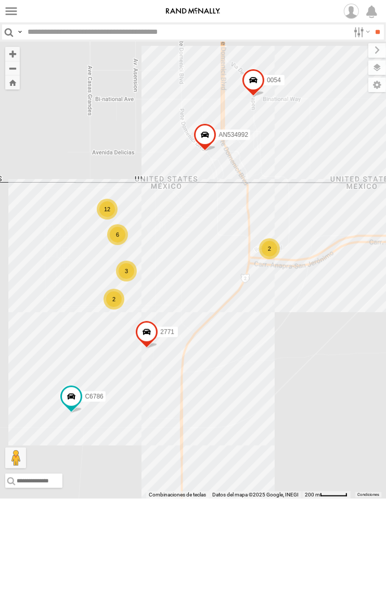
drag, startPoint x: 119, startPoint y: 197, endPoint x: 134, endPoint y: 262, distance: 67.4
click at [134, 262] on div "AN53295 AN535203 015910001811580 ZJ535914 ZJ531750 F2771 AN538662 AN535347 AN53…" at bounding box center [193, 270] width 386 height 457
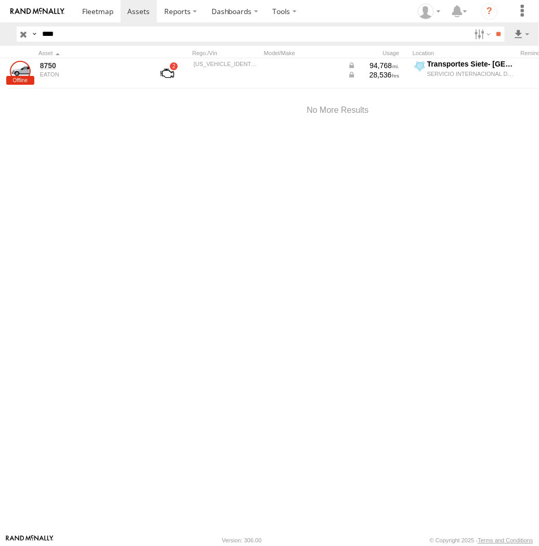
click at [72, 34] on input "****" at bounding box center [254, 34] width 433 height 15
type input "***"
click at [493, 27] on input "**" at bounding box center [499, 34] width 12 height 15
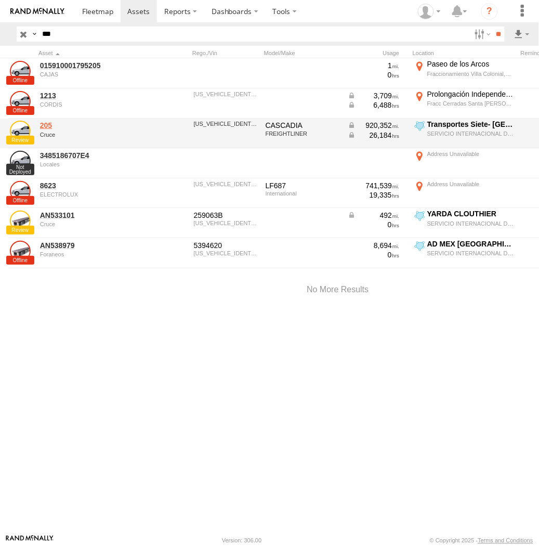
click at [51, 124] on link "205" at bounding box center [90, 125] width 101 height 9
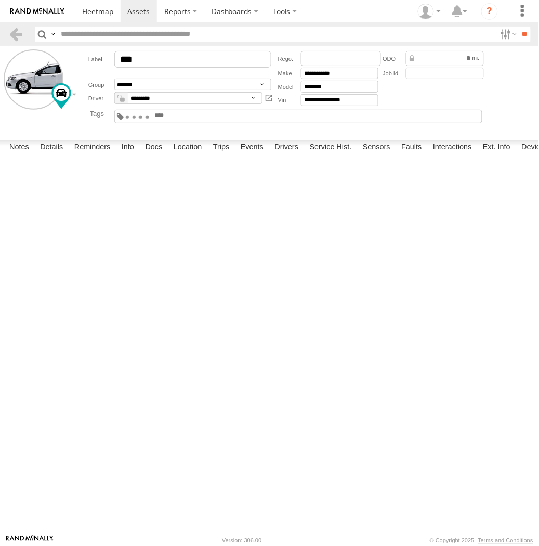
type input "***"
click at [208, 88] on select "**********" at bounding box center [192, 85] width 157 height 12
select select "****"
click at [114, 79] on select "**********" at bounding box center [192, 85] width 157 height 12
click at [519, 32] on input "**" at bounding box center [525, 34] width 12 height 15
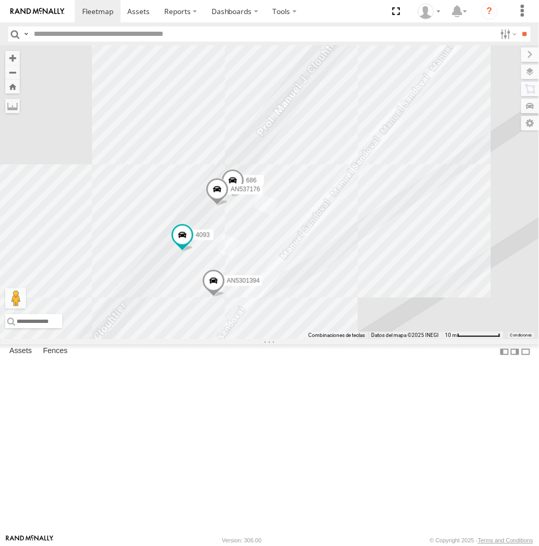
drag, startPoint x: 178, startPoint y: 467, endPoint x: 190, endPoint y: 386, distance: 82.1
click at [190, 339] on div "357660104096649 015910001918898 AN536763 AN539297 V3762 AN532390 AN539032 AN539…" at bounding box center [269, 192] width 539 height 293
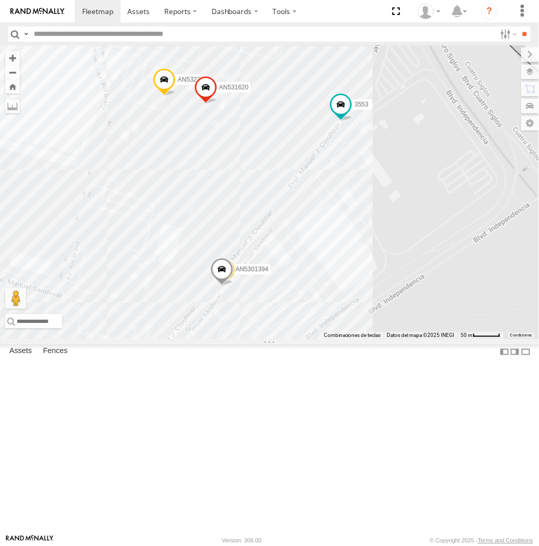
drag, startPoint x: 369, startPoint y: 215, endPoint x: 297, endPoint y: 346, distance: 149.4
click at [297, 339] on div "357660104096649 015910001918898 AN536763 AN539297 V3762 AN532390 AN539032 AN539…" at bounding box center [269, 192] width 539 height 293
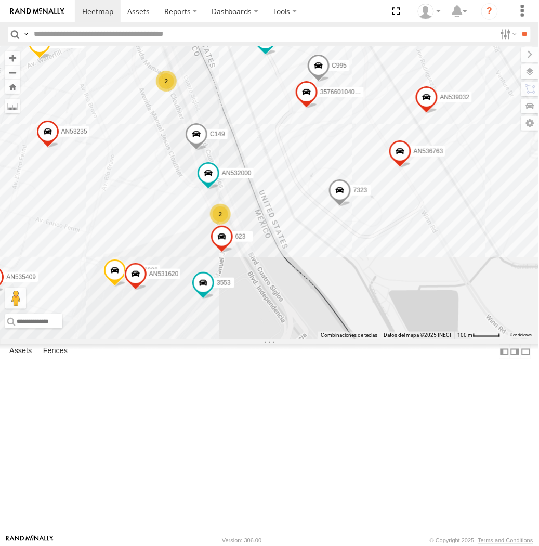
drag, startPoint x: 372, startPoint y: 297, endPoint x: 261, endPoint y: 395, distance: 148.1
click at [261, 339] on div "357660104096649 015910001918898 AN536763 AN539297 V3762 AN532390 AN539032 AN539…" at bounding box center [269, 192] width 539 height 293
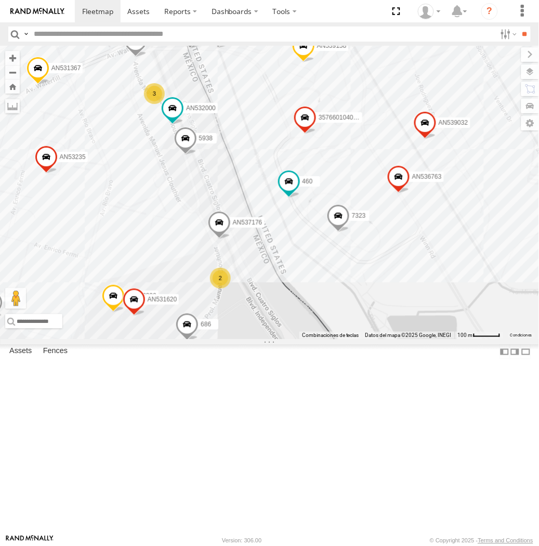
drag, startPoint x: 227, startPoint y: 196, endPoint x: 230, endPoint y: 240, distance: 43.8
click at [230, 240] on div "357660104096649 015910001918898 AN536763 AN539297 V3762 AN532390 AN539032 AN539…" at bounding box center [269, 192] width 539 height 293
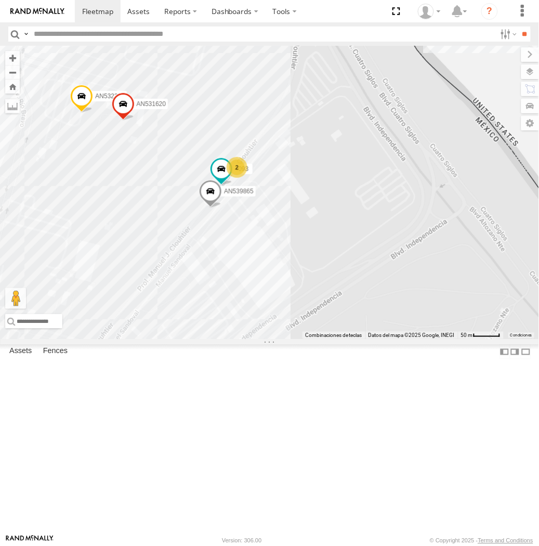
drag, startPoint x: 249, startPoint y: 446, endPoint x: 341, endPoint y: 164, distance: 297.0
click at [341, 164] on div "357660104096649 015910001918898 AN536763 V3762 AN532390 AN539032 V3896 AN539158…" at bounding box center [269, 192] width 539 height 293
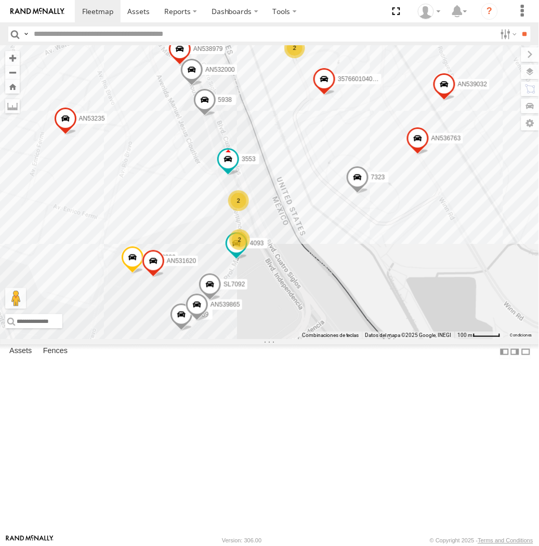
drag, startPoint x: 208, startPoint y: 283, endPoint x: 284, endPoint y: 148, distance: 155.3
click at [284, 148] on div "AN535347 AN53295 AN535203 015910001811580 AN534838 ZJ535914 ZJ531750 F2771 AN53…" at bounding box center [269, 192] width 539 height 293
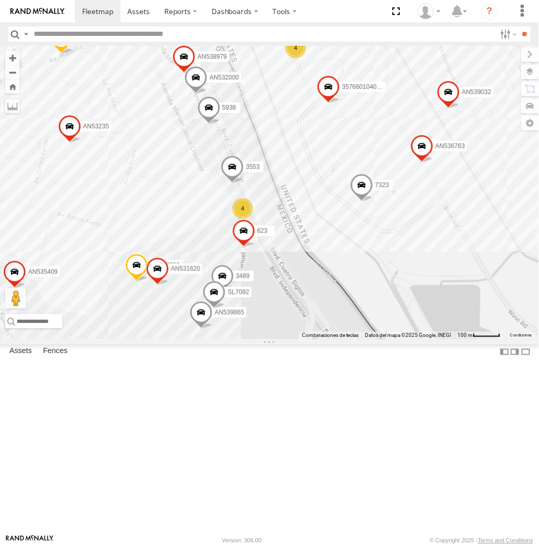
drag, startPoint x: 205, startPoint y: 236, endPoint x: 335, endPoint y: 174, distance: 143.3
click at [335, 174] on div "AN535347 AN53295 AN535203 015910001811580 AN534838 ZJ535914 ZJ531750 F2771 AN53…" at bounding box center [269, 192] width 539 height 293
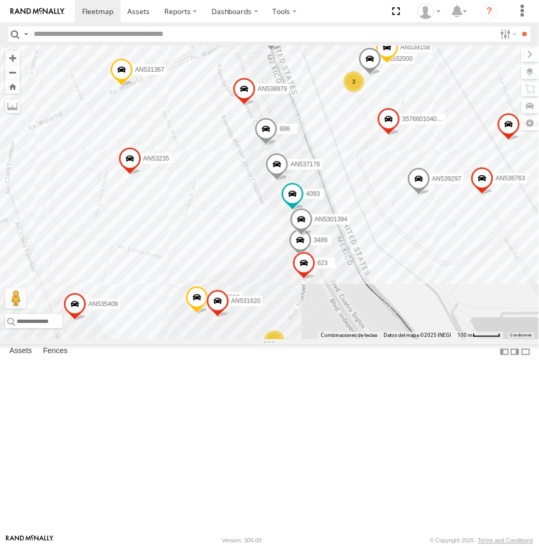
drag, startPoint x: 314, startPoint y: 256, endPoint x: 256, endPoint y: 225, distance: 66.1
click at [256, 225] on div "AN53295 AN535203 015910001811580 ZJ535914 F2771 AN538662 AN5310637 4088 C444 35…" at bounding box center [269, 192] width 539 height 293
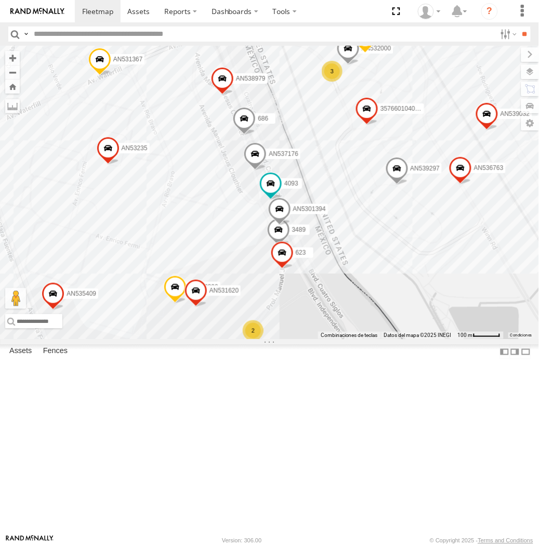
drag, startPoint x: 315, startPoint y: 224, endPoint x: 293, endPoint y: 212, distance: 24.7
click at [293, 212] on div "AN53295 AN535203 015910001811580 ZJ535914 F2771 AN538662 AN5310637 4088 C444 35…" at bounding box center [269, 192] width 539 height 293
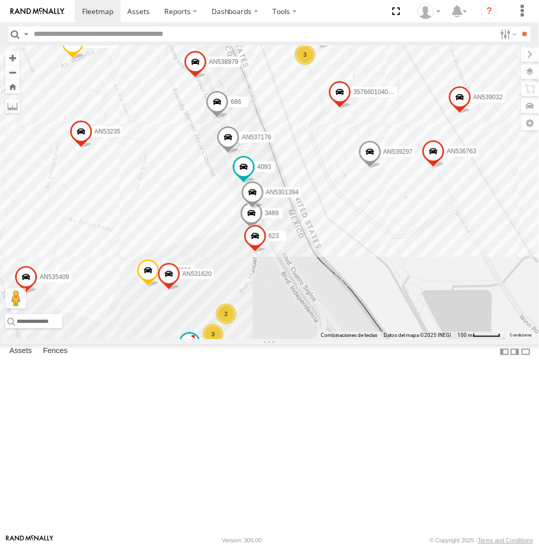
drag, startPoint x: 146, startPoint y: 321, endPoint x: 107, endPoint y: 297, distance: 45.6
click at [107, 297] on div "AN53295 AN535203 015910001811580 ZJ535914 F2771 AN538662 AN5310637 4088 C444 35…" at bounding box center [269, 192] width 539 height 293
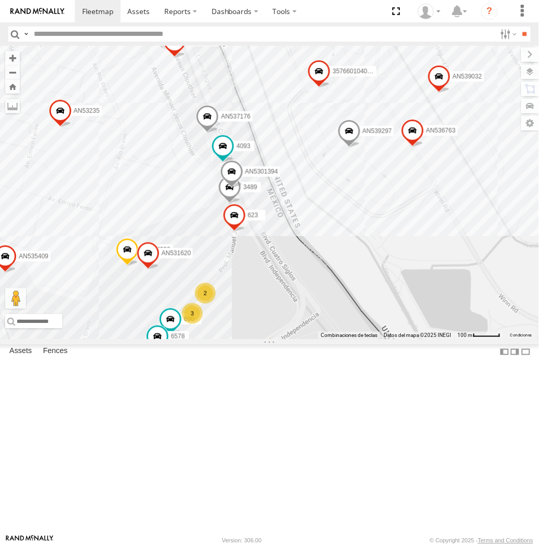
drag, startPoint x: 290, startPoint y: 253, endPoint x: 262, endPoint y: 225, distance: 39.7
click at [262, 225] on div "AN53295 AN535203 015910001811580 ZJ535914 F2771 AN538662 AN5310637 4088 C444 35…" at bounding box center [269, 192] width 539 height 293
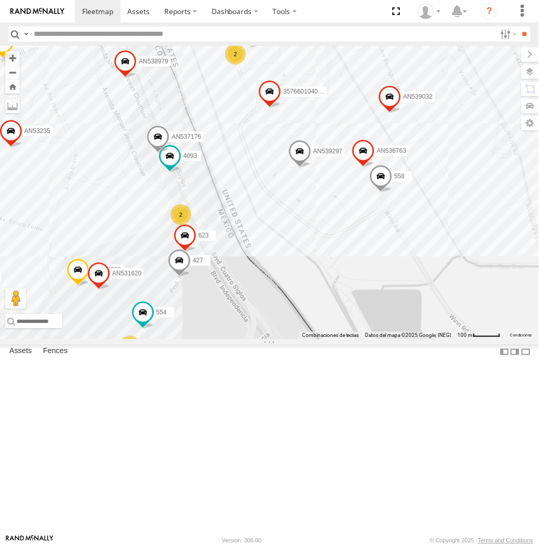
drag, startPoint x: 217, startPoint y: 173, endPoint x: 165, endPoint y: 230, distance: 77.3
click at [165, 230] on div "357660104096649 015910001918898 AN536763 AN539297 V3762 AN532390 AN539032 AN539…" at bounding box center [269, 192] width 539 height 293
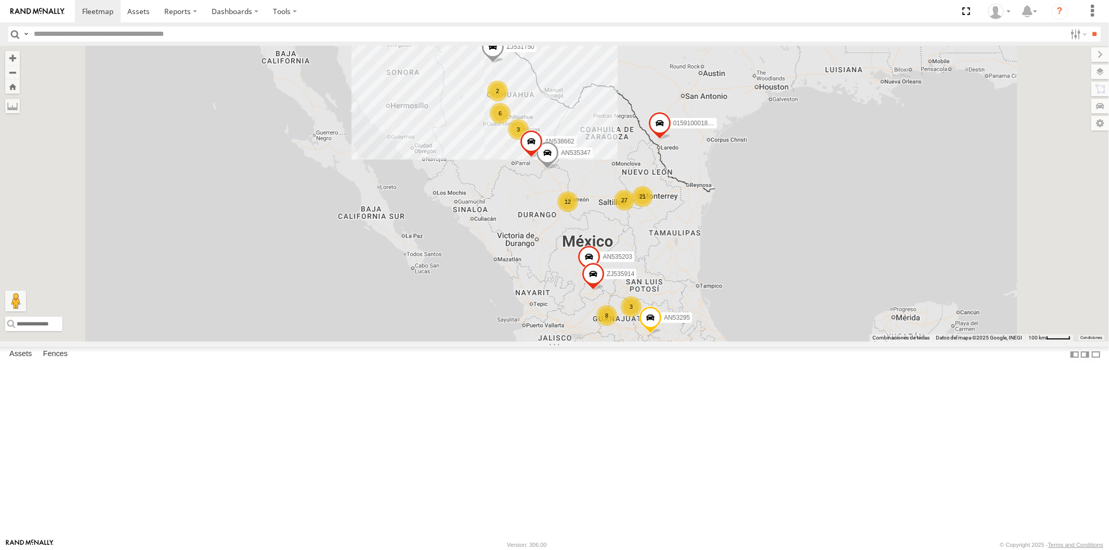
click at [106, 31] on input "text" at bounding box center [548, 34] width 1036 height 15
type input "****"
click at [1089, 27] on input "**" at bounding box center [1095, 34] width 12 height 15
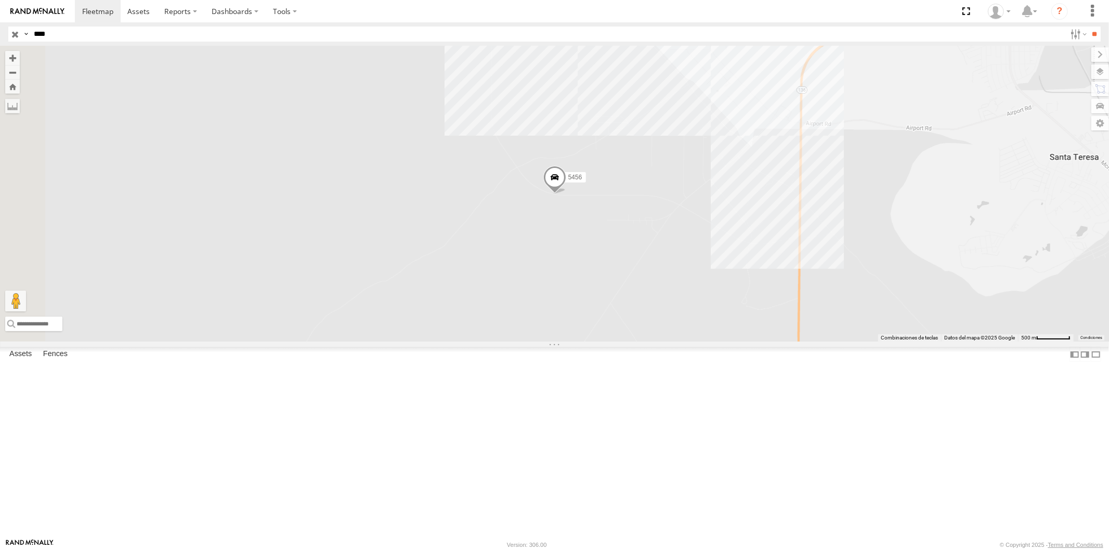
click at [566, 194] on span at bounding box center [554, 180] width 23 height 28
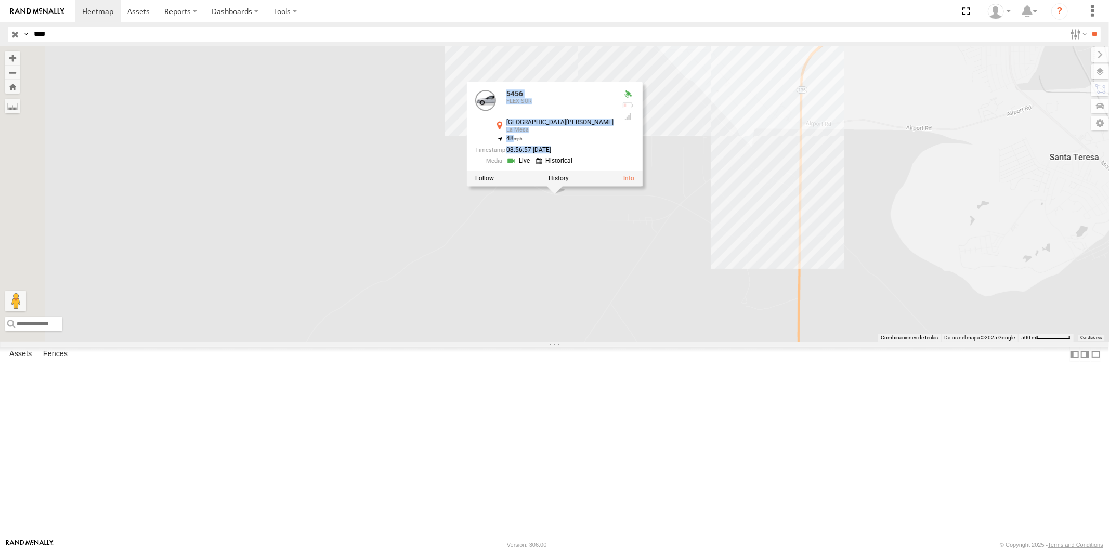
click at [642, 186] on div "[STREET_ADDRESS][PERSON_NAME] La Mesa 31.85072 , -106.725 48 08:56:57 [DATE]" at bounding box center [554, 134] width 176 height 105
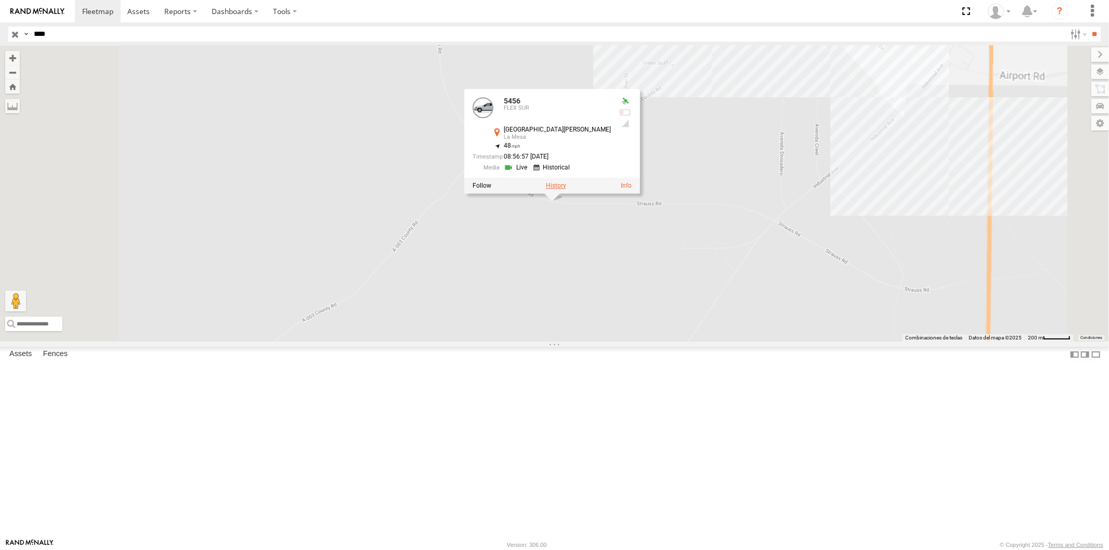
click at [566, 189] on label at bounding box center [556, 184] width 20 height 7
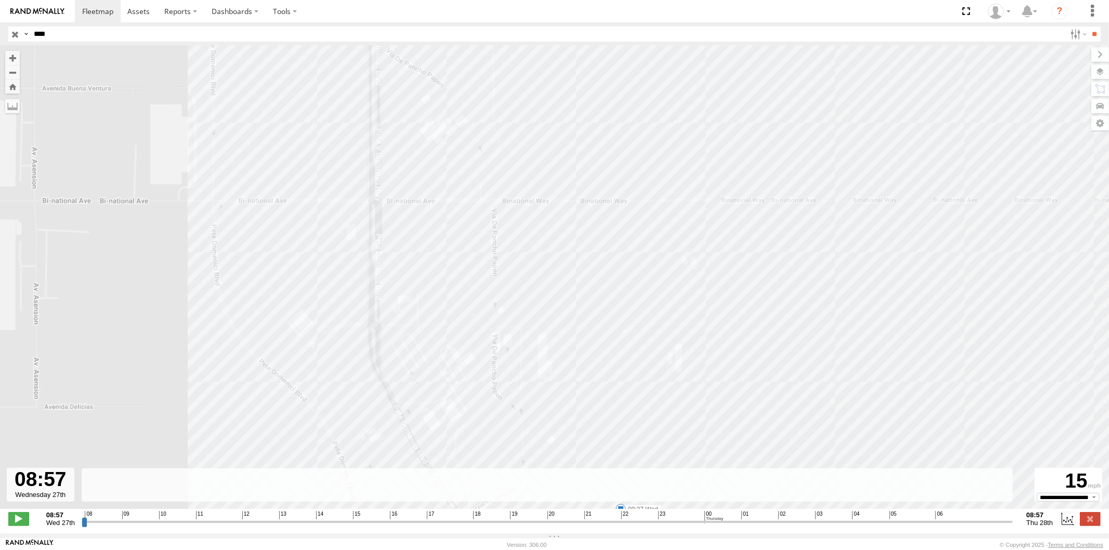
drag, startPoint x: 407, startPoint y: 77, endPoint x: 434, endPoint y: 296, distance: 221.1
click at [434, 296] on div "5456 09:32 Wed 09:32 Wed 09:37 Wed 10:01 Wed 10:14 Wed 10:28 Wed 10:28 Wed 11:2…" at bounding box center [554, 283] width 1109 height 474
drag, startPoint x: 437, startPoint y: 521, endPoint x: 548, endPoint y: 523, distance: 110.8
click at [548, 523] on div "Created with Highcharts 6.0.7 [DOMAIN_NAME] 08 09 10 11 12 13 14 15 16 17 18 19…" at bounding box center [547, 519] width 931 height 16
click at [550, 531] on div "**********" at bounding box center [554, 520] width 1109 height 22
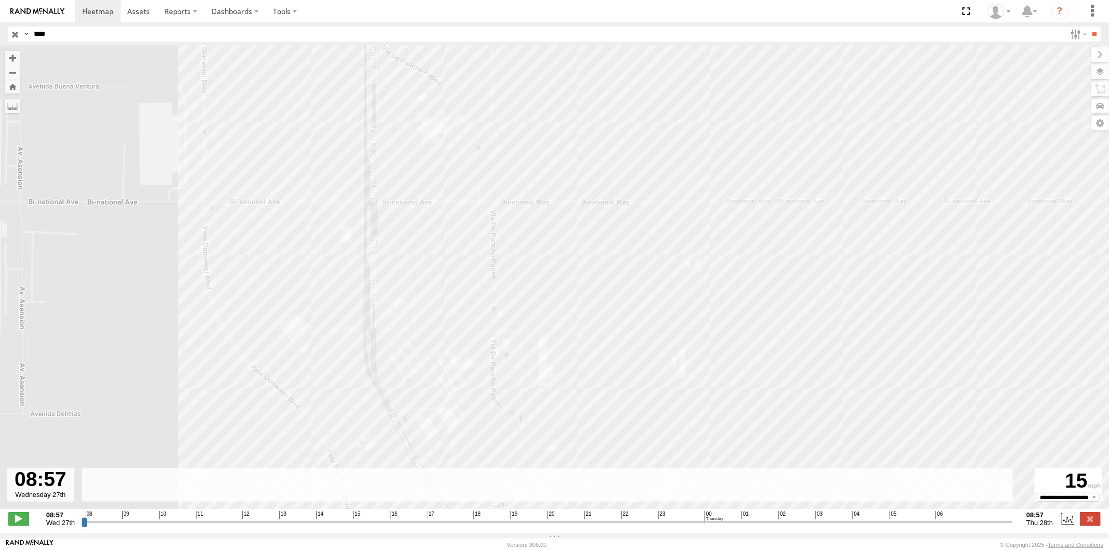
click at [558, 518] on div "08 09 10 11 12 13 14 15 16 17 18 19 20 21 22 23 00 01 02 03 04 05 06" at bounding box center [547, 514] width 925 height 7
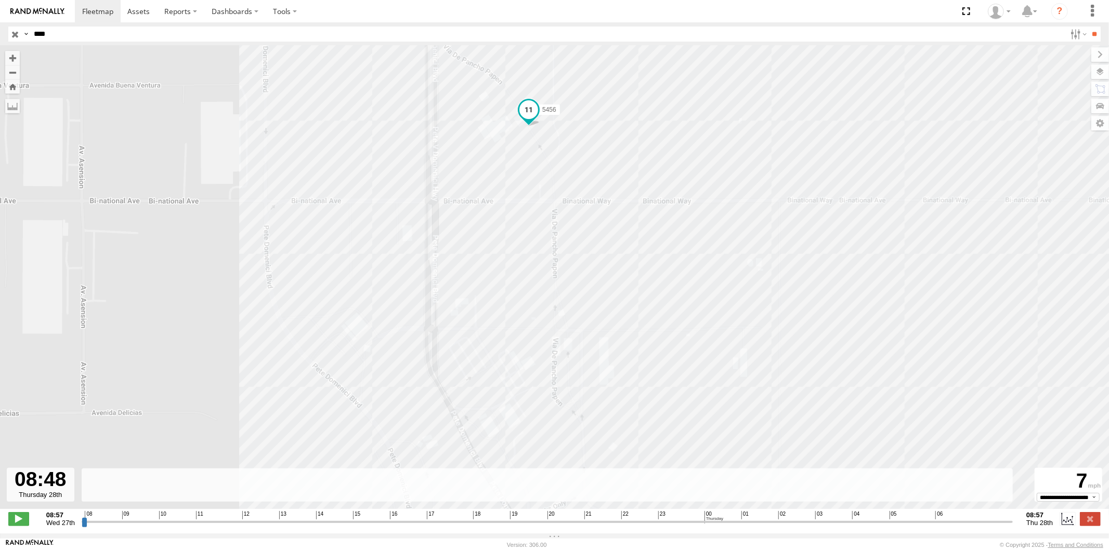
drag, startPoint x: 572, startPoint y: 527, endPoint x: 711, endPoint y: 350, distance: 224.8
click at [1004, 523] on input "range" at bounding box center [547, 522] width 931 height 10
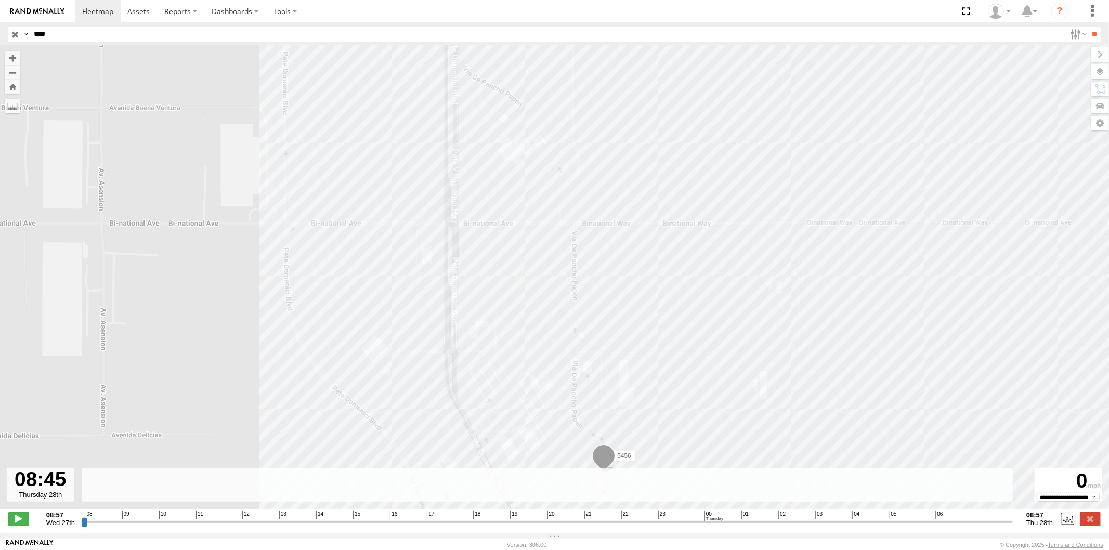
type input "**********"
click at [1002, 527] on input "range" at bounding box center [547, 522] width 931 height 10
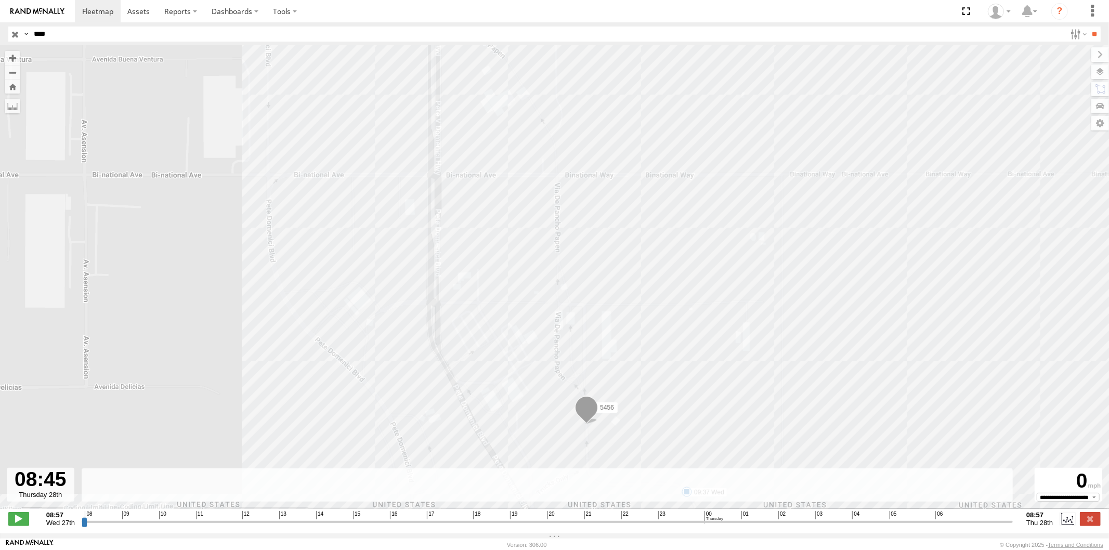
drag, startPoint x: 380, startPoint y: 116, endPoint x: 425, endPoint y: 238, distance: 129.8
click at [413, 264] on div "5456 09:32 Wed 09:32 Wed 09:37 Wed 10:01 Wed 10:14 Wed 10:28 Wed 10:28 Wed 11:2…" at bounding box center [554, 283] width 1109 height 474
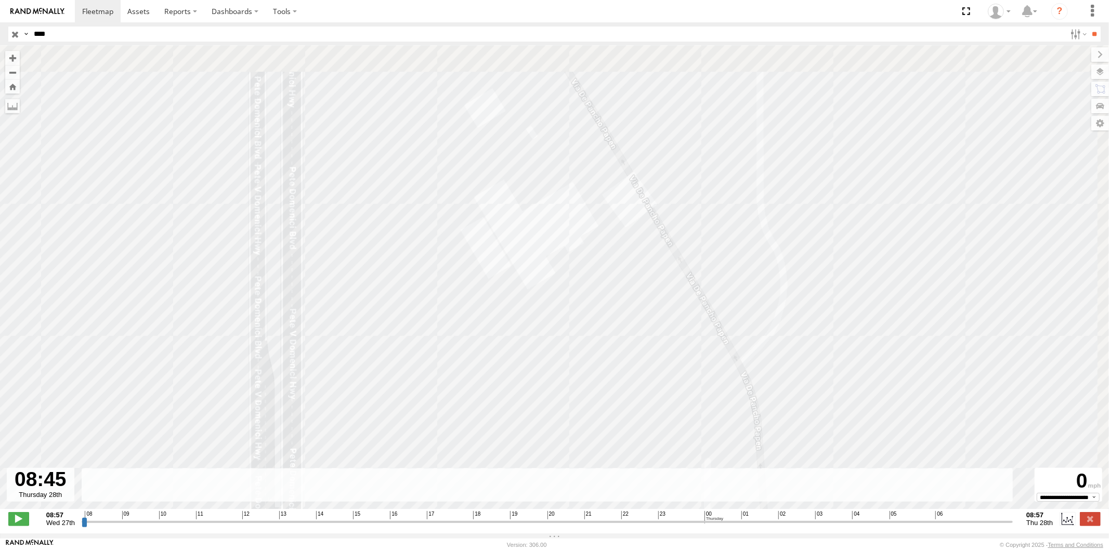
drag, startPoint x: 613, startPoint y: 82, endPoint x: 567, endPoint y: 179, distance: 107.3
click at [567, 179] on div "5456 09:32 Wed 09:32 Wed 09:37 Wed 10:01 Wed 10:14 Wed 10:28 Wed 10:28 Wed 11:2…" at bounding box center [554, 283] width 1109 height 474
click at [1103, 529] on div "**********" at bounding box center [554, 520] width 1109 height 22
click at [1100, 528] on div "**********" at bounding box center [554, 520] width 1109 height 22
click at [1091, 526] on label at bounding box center [1090, 519] width 21 height 14
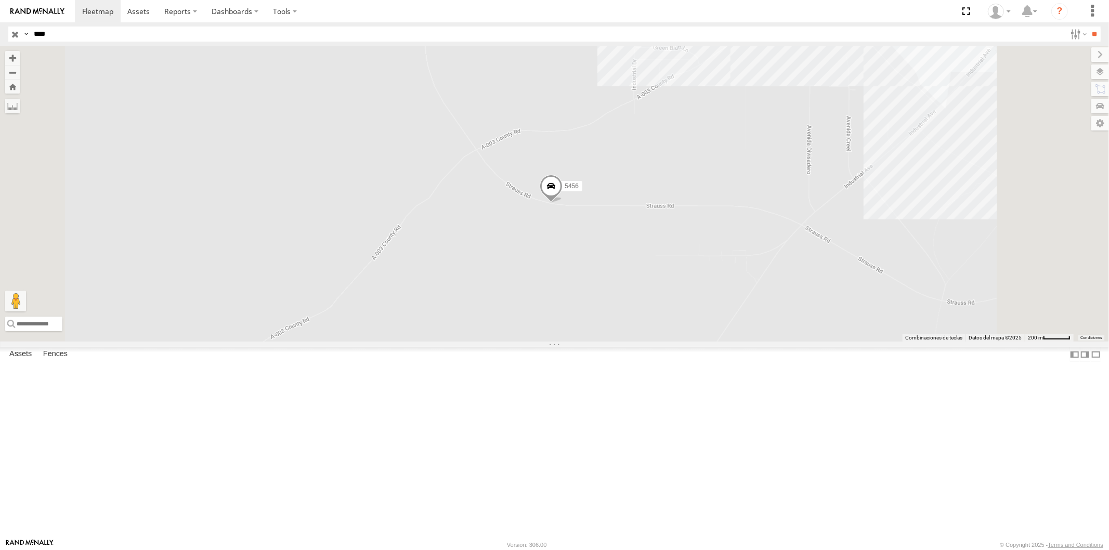
click at [58, 29] on input "****" at bounding box center [548, 34] width 1036 height 15
type input "*****"
click at [1089, 27] on input "**" at bounding box center [1095, 34] width 12 height 15
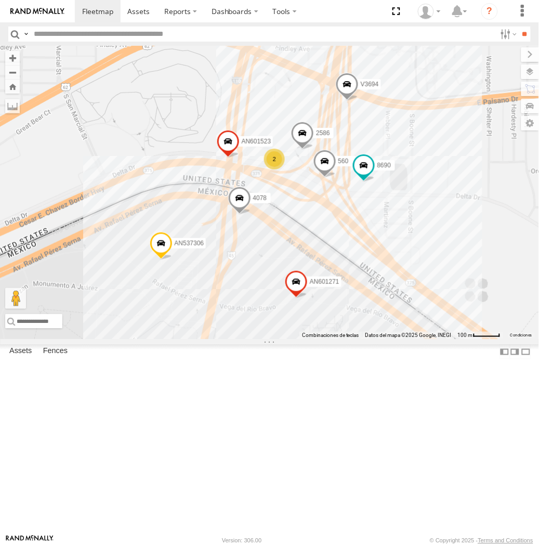
drag, startPoint x: 409, startPoint y: 305, endPoint x: 363, endPoint y: 319, distance: 47.7
click at [363, 319] on div "560 V3694 AN601271 2586 AN601523 4078 8690 AN537306 2" at bounding box center [269, 192] width 539 height 293
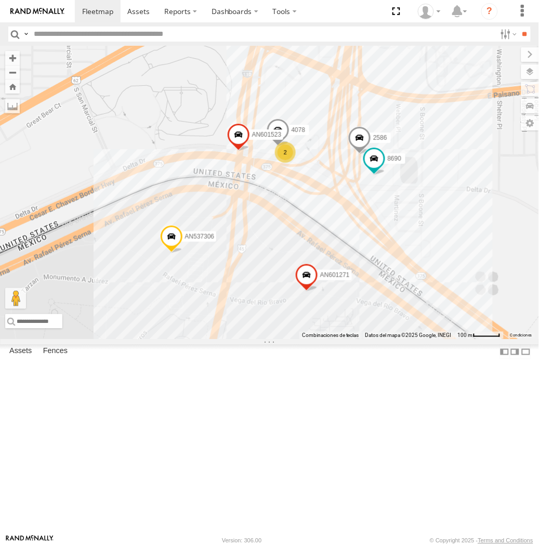
drag, startPoint x: 331, startPoint y: 317, endPoint x: 341, endPoint y: 310, distance: 11.5
click at [341, 310] on div "560 V3694 AN601271 2586 AN601523 4078 8690 AN537306 2" at bounding box center [269, 192] width 539 height 293
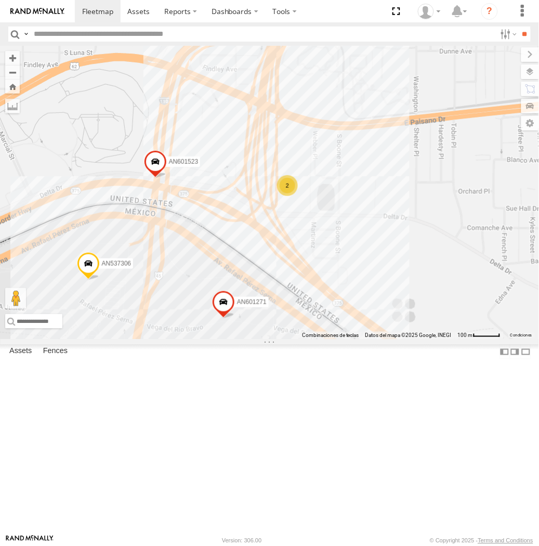
drag, startPoint x: 235, startPoint y: 313, endPoint x: 280, endPoint y: 304, distance: 46.1
click at [280, 304] on div "AN601271 AN601523 AN537306 2" at bounding box center [269, 192] width 539 height 293
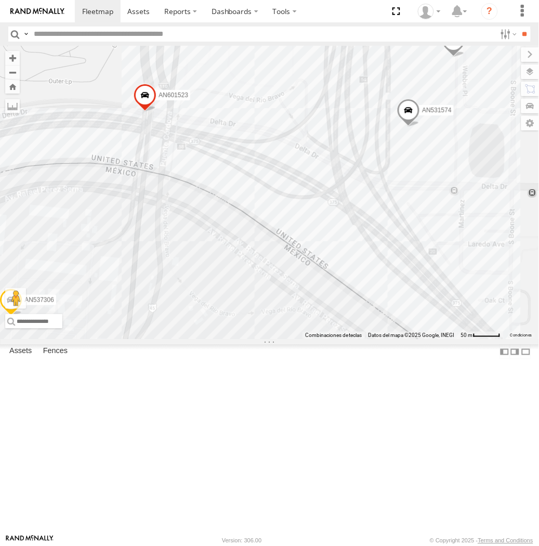
drag, startPoint x: 396, startPoint y: 466, endPoint x: 394, endPoint y: 460, distance: 6.4
click at [396, 381] on span at bounding box center [397, 367] width 23 height 28
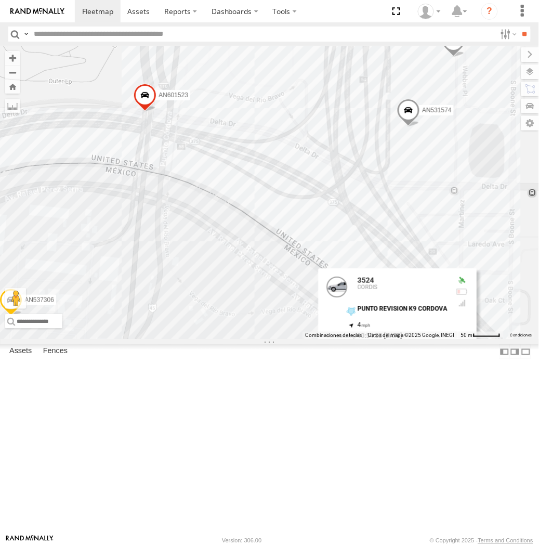
click at [277, 326] on div "AN535203 015910001811580 ZJ535914 AN530755 F2771 AN537150 015910001845018 AN539…" at bounding box center [269, 192] width 539 height 293
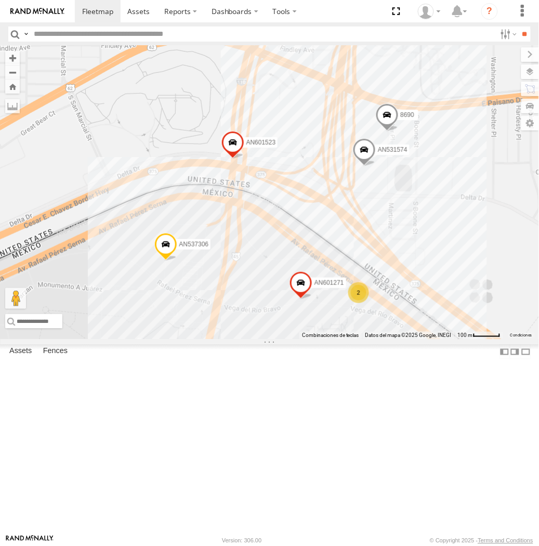
drag, startPoint x: 282, startPoint y: 291, endPoint x: 304, endPoint y: 296, distance: 23.0
click at [304, 296] on div "AN601271 AN531574 AN601523 8690 AN537306 2" at bounding box center [269, 192] width 539 height 293
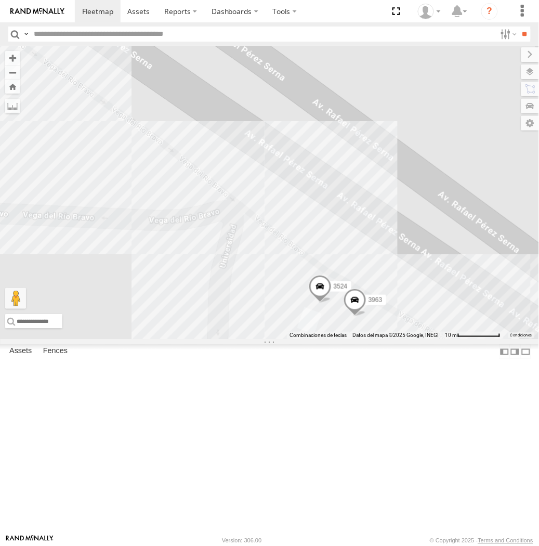
drag, startPoint x: 210, startPoint y: 323, endPoint x: 315, endPoint y: 378, distance: 118.6
click at [315, 339] on div "AN601271 AN531574 AN601523 8690 AN537306 3524 3963" at bounding box center [269, 192] width 539 height 293
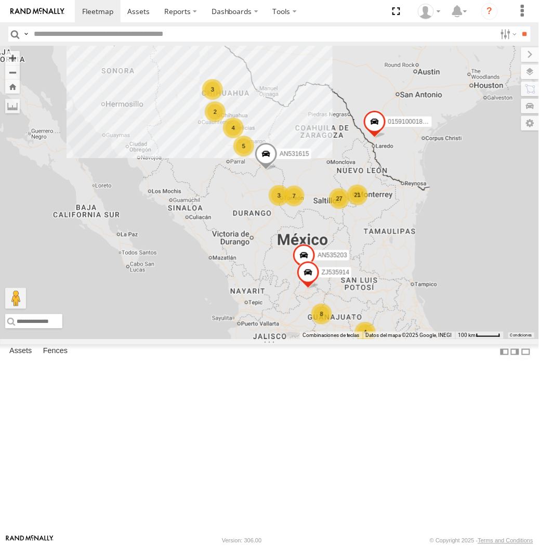
click at [522, 68] on label at bounding box center [531, 71] width 18 height 15
click at [0, 0] on span "Basemaps" at bounding box center [0, 0] width 0 height 0
click at [0, 0] on span "Night" at bounding box center [0, 0] width 0 height 0
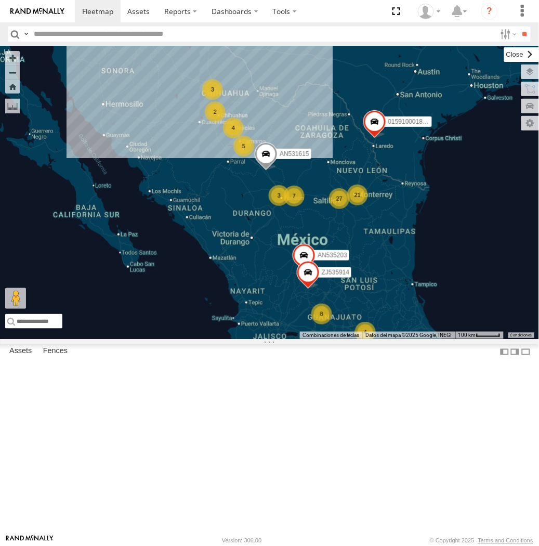
click at [504, 55] on label at bounding box center [521, 54] width 35 height 15
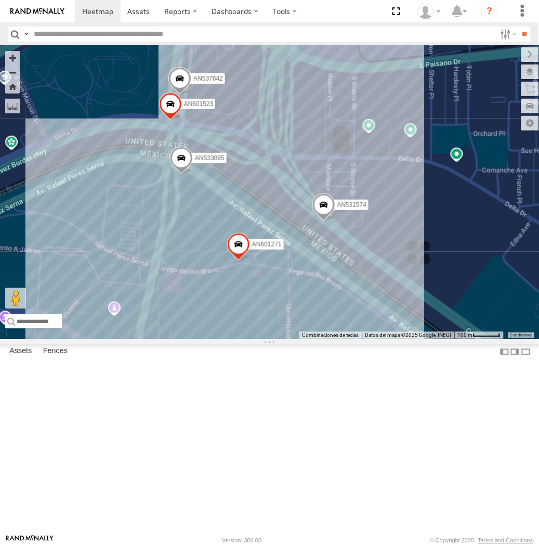
drag, startPoint x: 221, startPoint y: 185, endPoint x: 246, endPoint y: 234, distance: 54.9
click at [246, 234] on div "AN531615 AN535203 015910001811580 ZJ535914 F2771 3489 557 C972 AN539297 141 AN5…" at bounding box center [269, 192] width 539 height 293
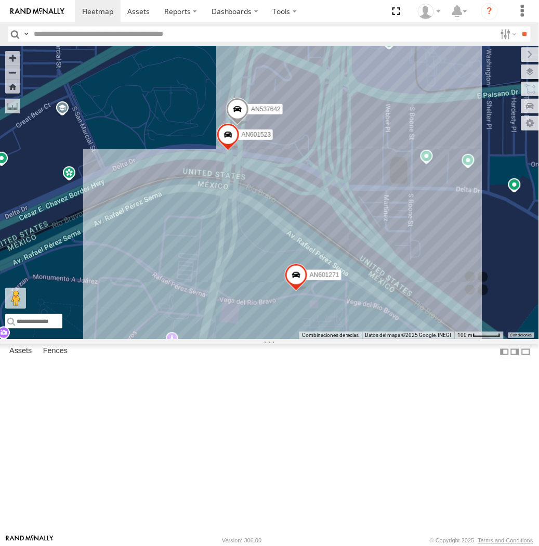
drag, startPoint x: 237, startPoint y: 253, endPoint x: 289, endPoint y: 277, distance: 57.7
click at [289, 277] on div "AN601271 AN531574 AN601523 AN537642" at bounding box center [269, 192] width 539 height 293
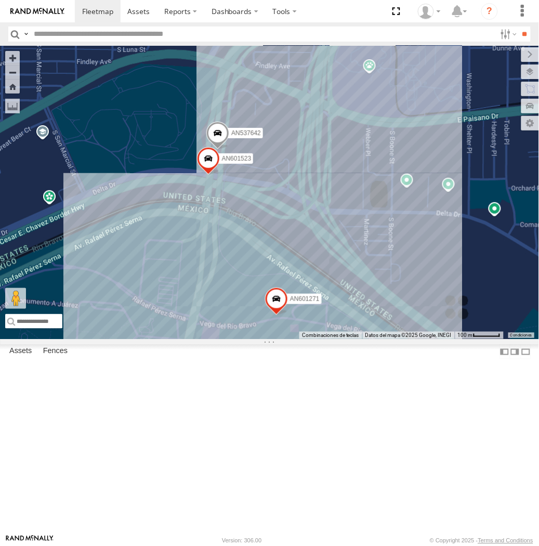
drag, startPoint x: 353, startPoint y: 284, endPoint x: 274, endPoint y: 328, distance: 90.1
click at [274, 328] on div "AN601271 AN531574 AN601523 AN537642" at bounding box center [269, 192] width 539 height 293
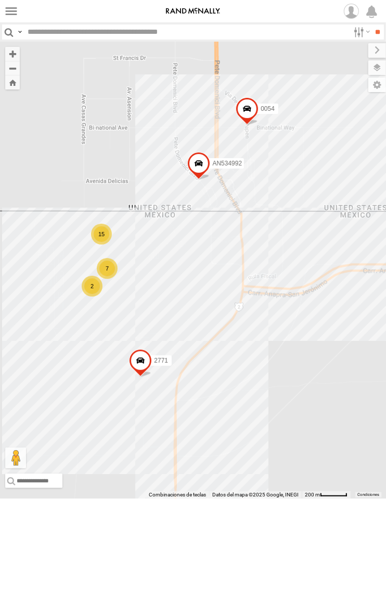
drag, startPoint x: 199, startPoint y: 201, endPoint x: 101, endPoint y: 188, distance: 98.6
click at [101, 188] on div "AN535203 015910001811580 ZJ535914 AN530755 F2771 AN537150 015910001845018 AN539…" at bounding box center [193, 270] width 386 height 457
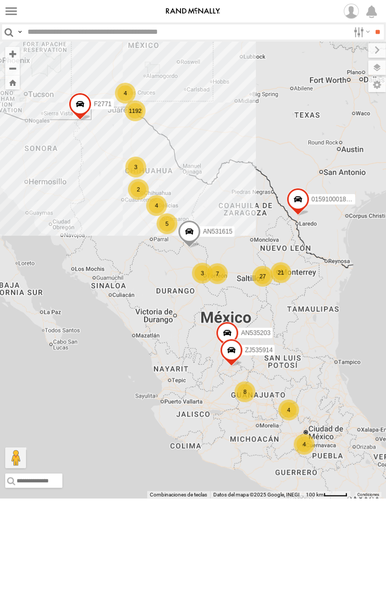
click at [380, 62] on label at bounding box center [377, 67] width 18 height 15
click at [0, 0] on div "Basemaps" at bounding box center [0, 0] width 0 height 0
click at [0, 0] on span "Basemaps" at bounding box center [0, 0] width 0 height 0
click at [0, 0] on span "Night" at bounding box center [0, 0] width 0 height 0
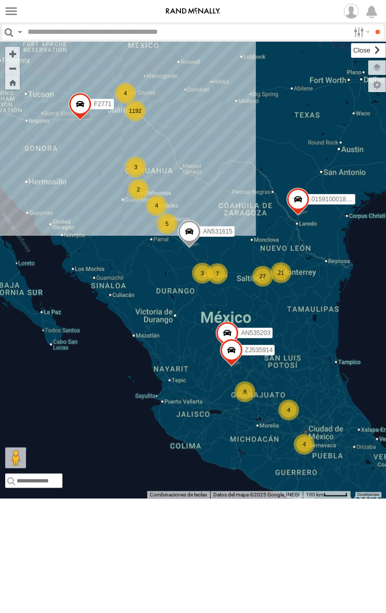
click at [351, 53] on label at bounding box center [368, 50] width 35 height 15
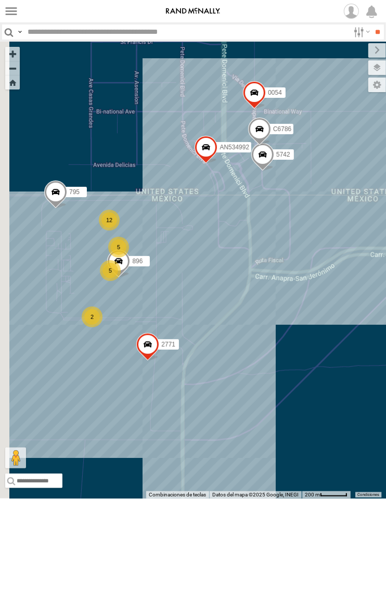
drag, startPoint x: 210, startPoint y: 393, endPoint x: 224, endPoint y: 381, distance: 18.4
click at [224, 381] on div "795 5742 C6786 896 2771 0054 AN534992 5 5 2 12" at bounding box center [193, 270] width 386 height 457
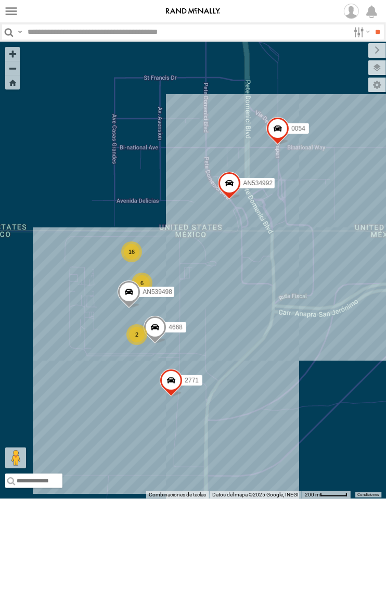
drag, startPoint x: 113, startPoint y: 250, endPoint x: 283, endPoint y: 297, distance: 176.5
click at [283, 297] on div "015910001975823 AN535203 015910001811580 ZJ535914 F2771 AN533897 AN537150 AN533…" at bounding box center [193, 270] width 386 height 457
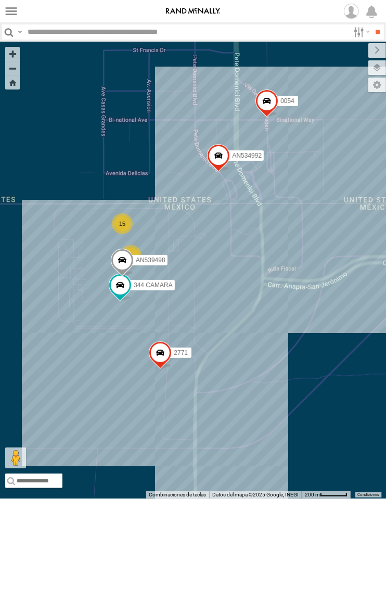
drag, startPoint x: 106, startPoint y: 221, endPoint x: 203, endPoint y: 224, distance: 97.3
click at [203, 224] on div "AN535203 AN536832 015910001811580 ZJ535914 F2771 AN533897 V3694 15 6 2771 0054 …" at bounding box center [193, 270] width 386 height 457
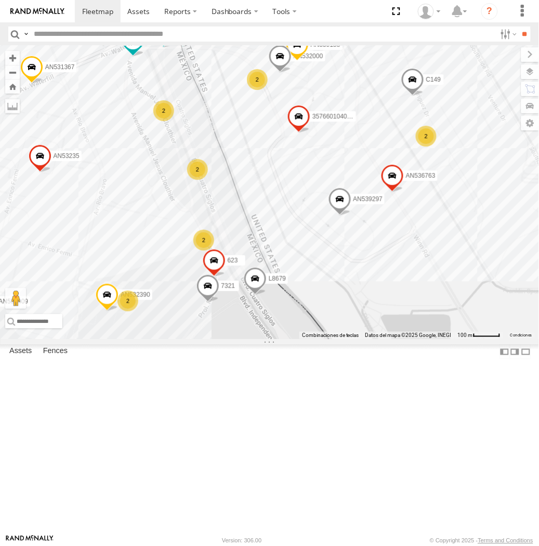
drag, startPoint x: 158, startPoint y: 268, endPoint x: 274, endPoint y: 215, distance: 128.0
click at [274, 215] on div "AN535203 015910001811580 ZJ535914 F2771 560 AN5310637 AN531801 AN539201 553 845…" at bounding box center [269, 192] width 539 height 293
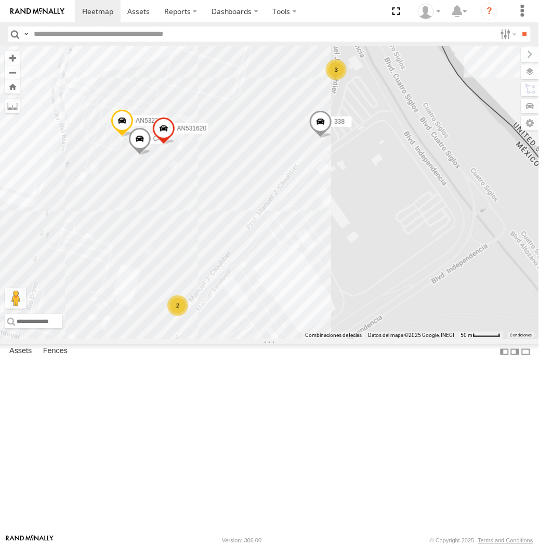
drag, startPoint x: 228, startPoint y: 464, endPoint x: 317, endPoint y: 305, distance: 182.6
click at [317, 305] on div "AN531863 357660104096649 015910001918898 AN536763 V3762 AN539865 V3896 463 C149…" at bounding box center [269, 192] width 539 height 293
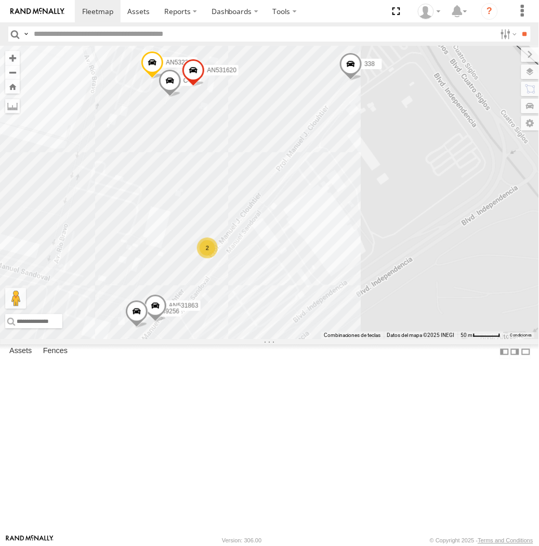
drag, startPoint x: 381, startPoint y: 218, endPoint x: 266, endPoint y: 316, distance: 150.5
click at [241, 339] on div "AN531863 357660104096649 015910001918898 AN536763 V3762 AN539865 V3896 463 C149…" at bounding box center [269, 192] width 539 height 293
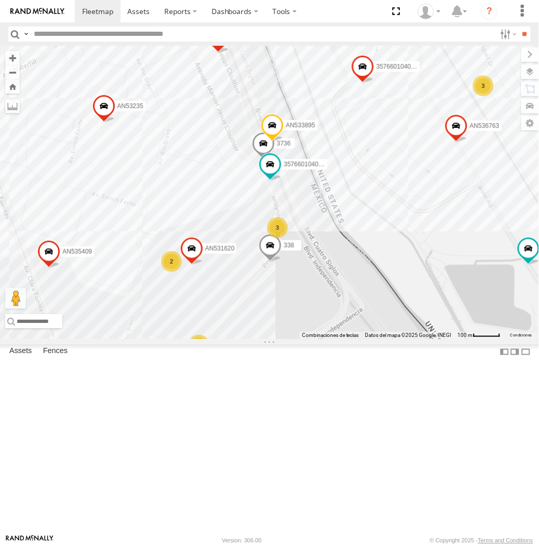
drag, startPoint x: 349, startPoint y: 255, endPoint x: 346, endPoint y: 343, distance: 88.5
click at [346, 339] on div "357660104096649 015910001918898 AN536763 V3762 V3896 C149 AN533895 AN535545 657…" at bounding box center [269, 192] width 539 height 293
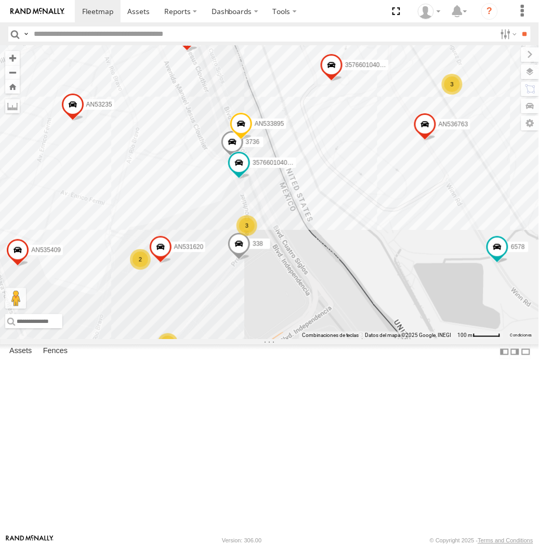
drag, startPoint x: 306, startPoint y: 385, endPoint x: 248, endPoint y: 391, distance: 58.5
click at [248, 339] on div "357660104096649 015910001918898 AN536763 V3762 V3896 C149 AN533895 AN535545 657…" at bounding box center [269, 192] width 539 height 293
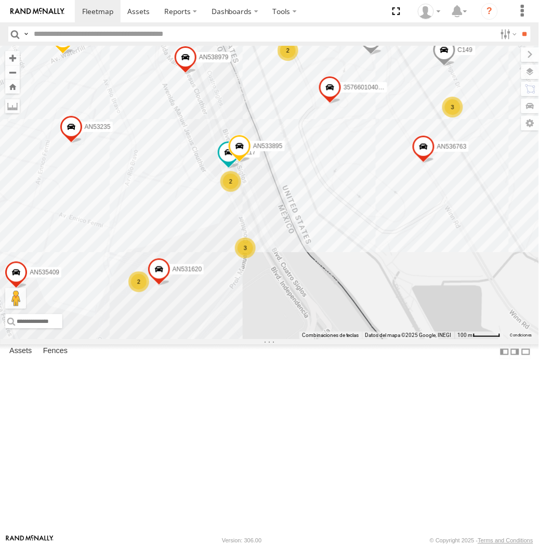
drag, startPoint x: 138, startPoint y: 210, endPoint x: 126, endPoint y: 323, distance: 114.1
click at [126, 323] on div "357660104096649 015910001918898 AN536763 C149 AN533895 AN535545 AN535409 AN5373…" at bounding box center [269, 192] width 539 height 293
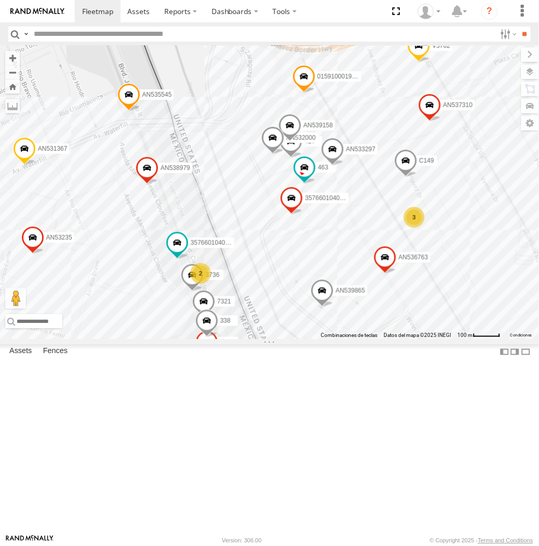
drag, startPoint x: 329, startPoint y: 306, endPoint x: 179, endPoint y: 255, distance: 158.0
click at [179, 255] on div "AN531615 AN535203 015910001811580 ZJ535914 AN530755 F2771 AN5310637 AN531801 16…" at bounding box center [269, 192] width 539 height 293
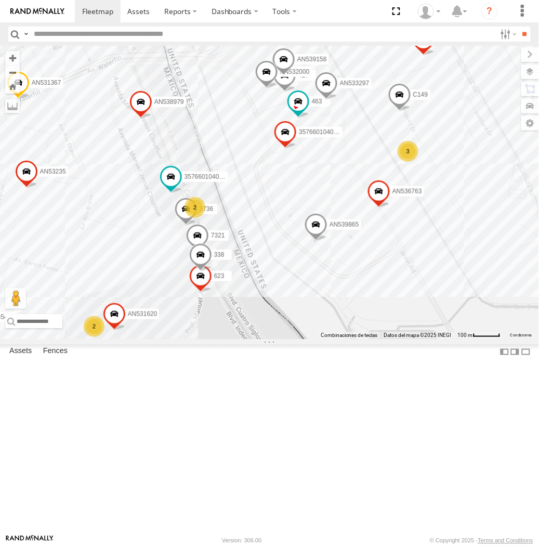
drag, startPoint x: 209, startPoint y: 301, endPoint x: 200, endPoint y: 236, distance: 65.1
click at [201, 237] on div "AN531615 AN535203 015910001811580 ZJ535914 AN530755 F2771 AN5310637 AN531801 16…" at bounding box center [269, 192] width 539 height 293
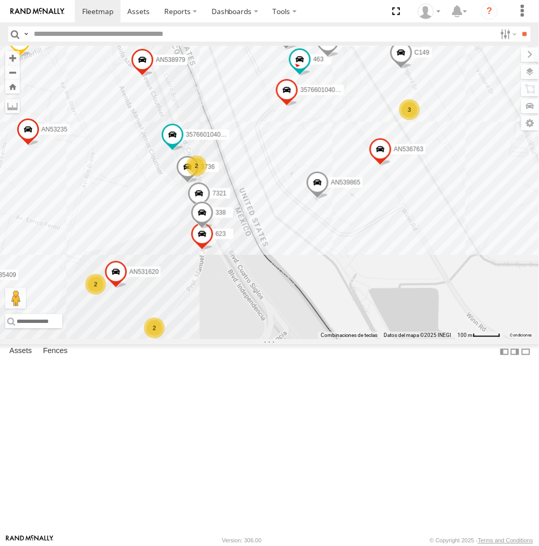
drag, startPoint x: 204, startPoint y: 240, endPoint x: 209, endPoint y: 212, distance: 28.6
click at [209, 212] on div "AN531615 AN535203 015910001811580 ZJ535914 AN530755 F2771 AN5310637 AN531801 16…" at bounding box center [269, 192] width 539 height 293
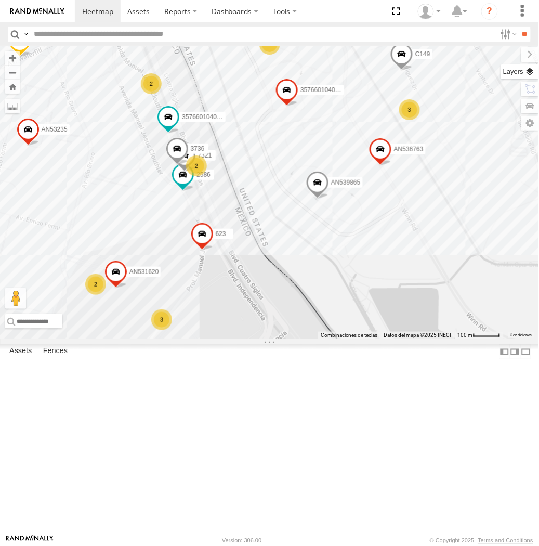
click at [535, 73] on label at bounding box center [520, 71] width 38 height 15
click at [0, 0] on span "Basemaps" at bounding box center [0, 0] width 0 height 0
click at [0, 0] on span "Night" at bounding box center [0, 0] width 0 height 0
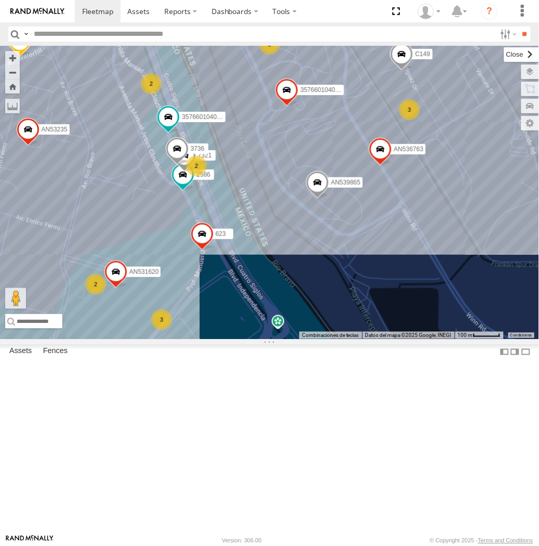
click at [504, 58] on label at bounding box center [521, 54] width 35 height 15
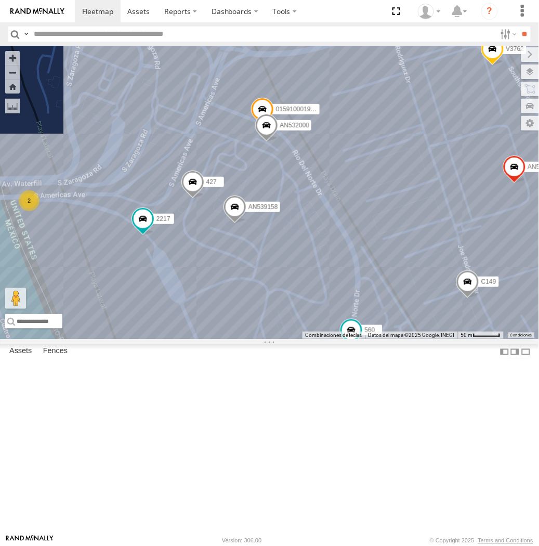
drag, startPoint x: 294, startPoint y: 345, endPoint x: 315, endPoint y: 223, distance: 124.0
click at [316, 227] on div "AN531615 AN535203 015910001811580 ZJ535914 F2771 690 AN539865 ZJ213 3489 AN5382…" at bounding box center [269, 192] width 539 height 293
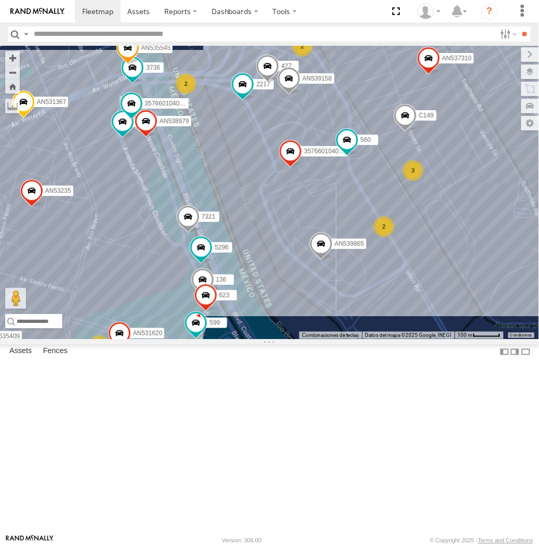
drag, startPoint x: 258, startPoint y: 403, endPoint x: 300, endPoint y: 247, distance: 161.3
click at [300, 247] on div "AN531615 AN535203 015910001811580 ZJ535914 F2771 690 AN539865 ZJ213 3489 AN5382…" at bounding box center [269, 192] width 539 height 293
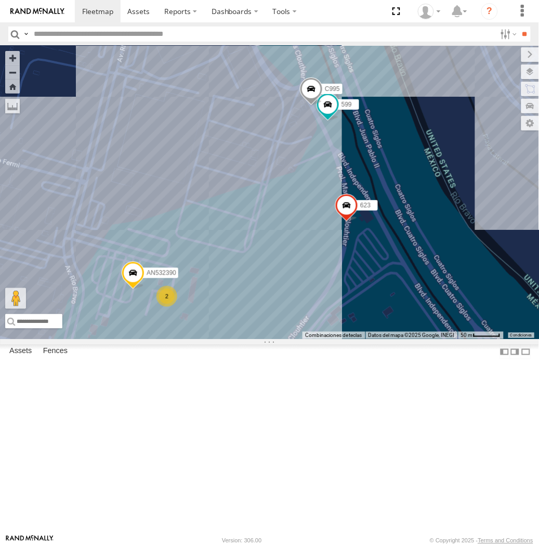
drag, startPoint x: 269, startPoint y: 473, endPoint x: 268, endPoint y: 264, distance: 209.6
click at [268, 264] on div "357660104096649 AN536763 V3762 639 AN539865 AN539158 599 136 C149 AN535545 L262…" at bounding box center [269, 192] width 539 height 293
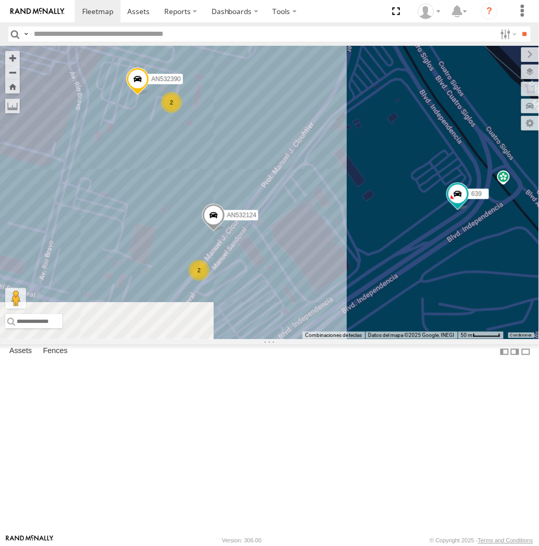
drag, startPoint x: 232, startPoint y: 345, endPoint x: 237, endPoint y: 166, distance: 179.0
click at [237, 166] on div "357660104096649 AN536763 V3762 639 AN539865 AN539158 599 136 C149 AN535545 L262…" at bounding box center [269, 192] width 539 height 293
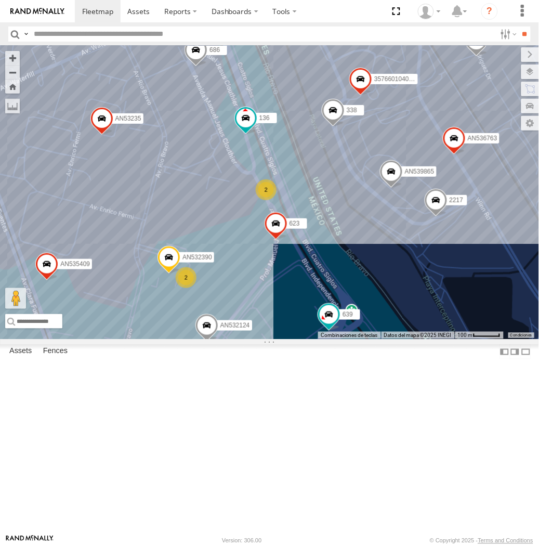
drag, startPoint x: 335, startPoint y: 185, endPoint x: 268, endPoint y: 372, distance: 198.9
click at [268, 339] on div "357660104096649 AN536763 V3762 639 AN539865 AN539158 136 C149 AN535545 L2627 AN…" at bounding box center [269, 192] width 539 height 293
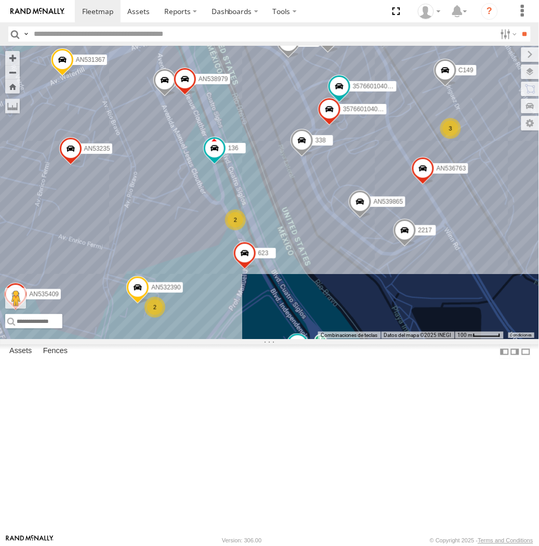
drag, startPoint x: 336, startPoint y: 306, endPoint x: 304, endPoint y: 346, distance: 51.7
click at [304, 339] on div "357660104096649 AN536763 V3762 639 AN539865 AN539158 136 C149 AN535545 L2627 AN…" at bounding box center [269, 192] width 539 height 293
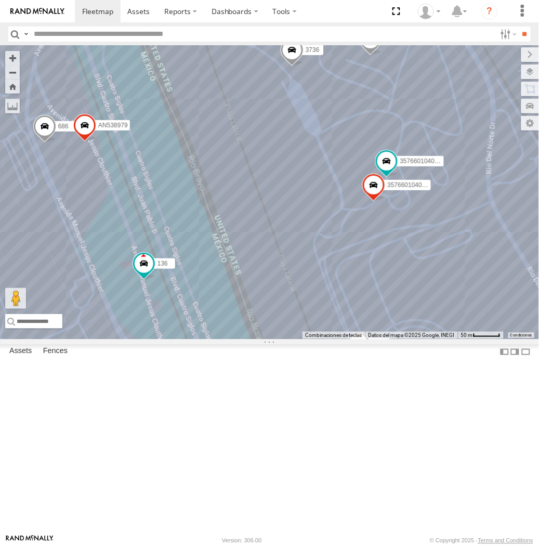
drag, startPoint x: 136, startPoint y: 202, endPoint x: 216, endPoint y: 241, distance: 89.3
click at [216, 241] on div "AN536763 V3762 639 AN539865 AN539158 136 C149 AN535545 L2627 AN535409 AN537310 …" at bounding box center [269, 192] width 539 height 293
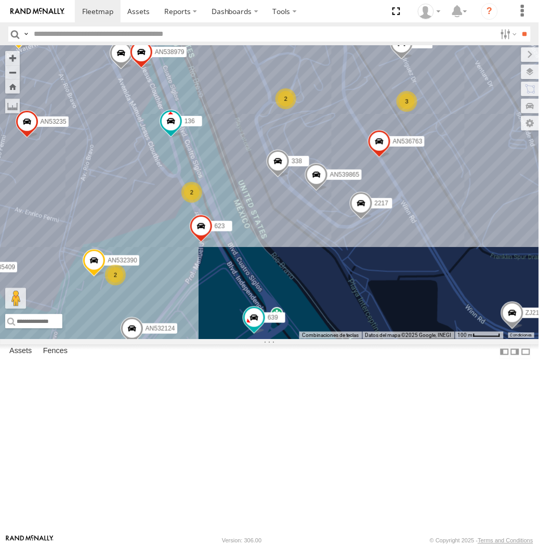
drag, startPoint x: 238, startPoint y: 263, endPoint x: 215, endPoint y: 191, distance: 75.3
click at [215, 191] on div "AN536763 V3762 639 AN539865 AN539158 136 C149 AN535545 L2627 AN535409 AN537310 …" at bounding box center [269, 192] width 539 height 293
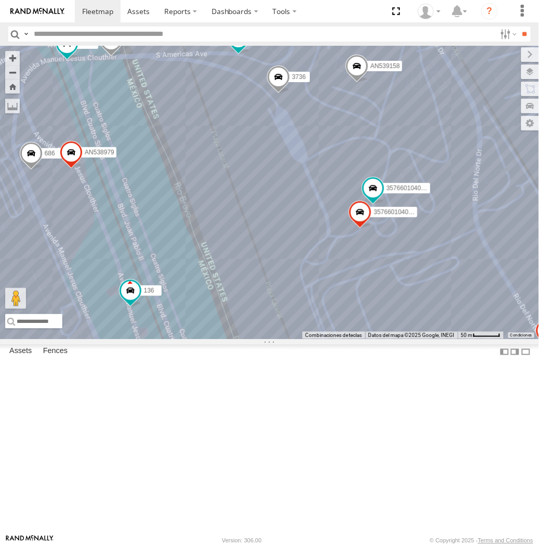
drag, startPoint x: 204, startPoint y: 158, endPoint x: 206, endPoint y: 306, distance: 147.7
click at [206, 306] on div "AN536763 V3762 639 AN539865 AN539158 136 C149 AN535545 L2627 AN535409 AN537310 …" at bounding box center [269, 192] width 539 height 293
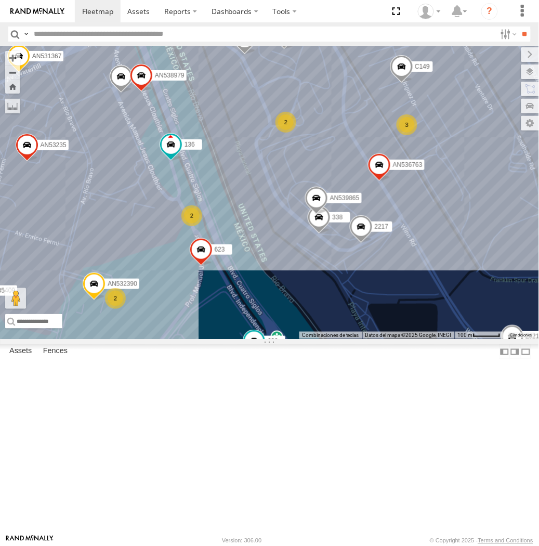
drag, startPoint x: 208, startPoint y: 328, endPoint x: 214, endPoint y: 271, distance: 57.0
click at [214, 271] on div "AN536763 V3762 639 AN539865 AN539158 136 C149 AN535545 L2627 AN535409 AN537310 …" at bounding box center [269, 192] width 539 height 293
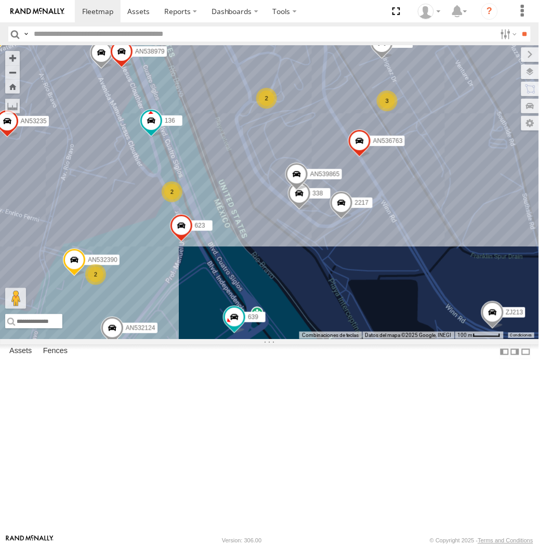
drag, startPoint x: 198, startPoint y: 257, endPoint x: 198, endPoint y: 174, distance: 83.2
click at [198, 174] on div "AN536763 V3762 639 AN539865 AN539158 136 C149 AN535545 L2627 AN535409 AN537310 …" at bounding box center [269, 192] width 539 height 293
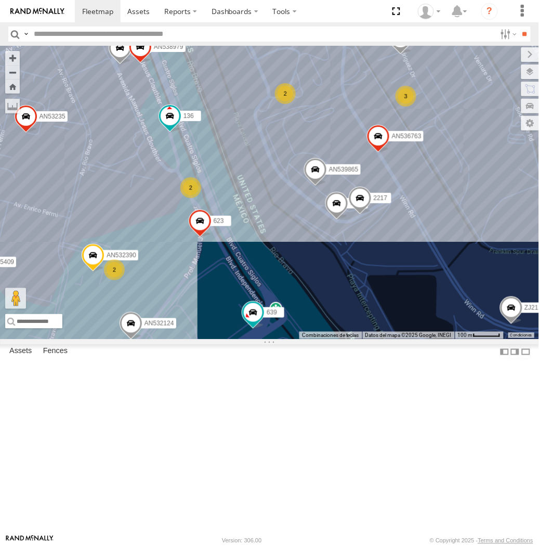
drag, startPoint x: 198, startPoint y: 174, endPoint x: 220, endPoint y: 185, distance: 24.4
click at [220, 185] on div "AN536763 V3762 639 AN539865 AN539158 136 C149 AN535545 L2627 AN535409 AN537310 …" at bounding box center [269, 192] width 539 height 293
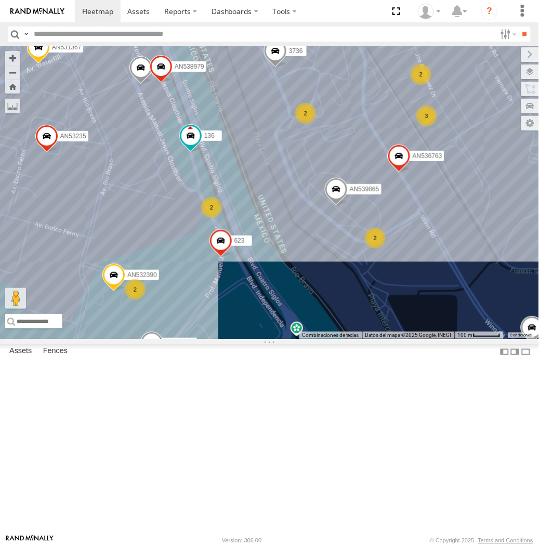
drag, startPoint x: 258, startPoint y: 216, endPoint x: 279, endPoint y: 266, distance: 54.6
click at [279, 266] on div "AN531863 AN536763 V3762 639 AN532390 690 AN539865 AN539158 136 ZJ213 AN535545 5…" at bounding box center [269, 192] width 539 height 293
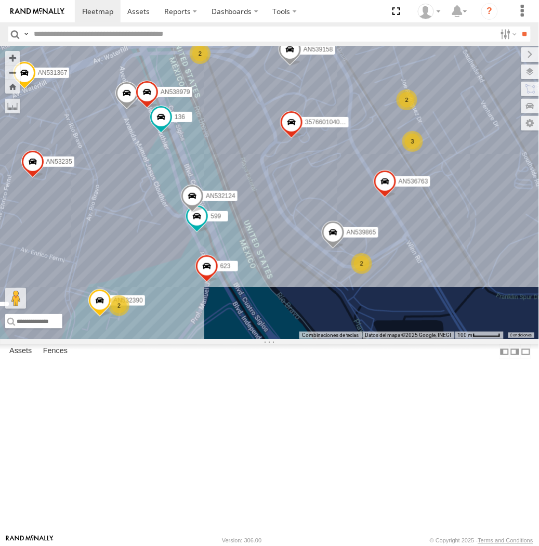
drag, startPoint x: 148, startPoint y: 273, endPoint x: 276, endPoint y: 150, distance: 177.3
click at [276, 150] on div "AN531863 AN536763 V3762 639 AN532390 690 AN539865 AN539158 136 ZJ213 AN535545 A…" at bounding box center [269, 192] width 539 height 293
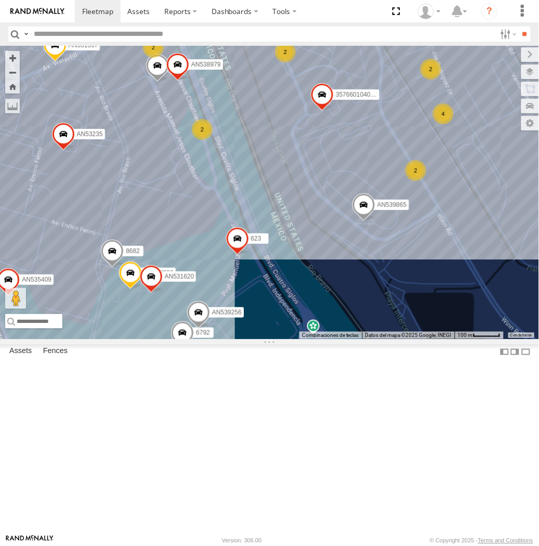
drag, startPoint x: 305, startPoint y: 278, endPoint x: 325, endPoint y: 255, distance: 30.2
click at [325, 255] on div "AN531863 357660104096649 015910001918898 V3762 AN539865 AN539158 AN535545 AN535…" at bounding box center [269, 192] width 539 height 293
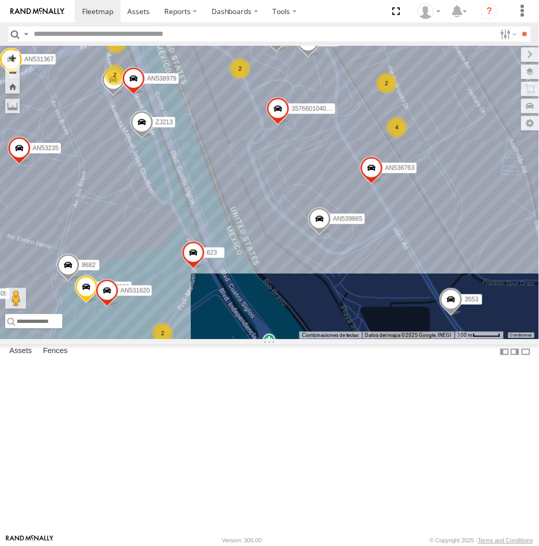
drag, startPoint x: 262, startPoint y: 305, endPoint x: 284, endPoint y: 246, distance: 63.1
click at [284, 246] on div "AN531863 357660104096649 V3762 AN532390 AN539865 AN539158 ZJ213 8682 C444 35766…" at bounding box center [269, 192] width 539 height 293
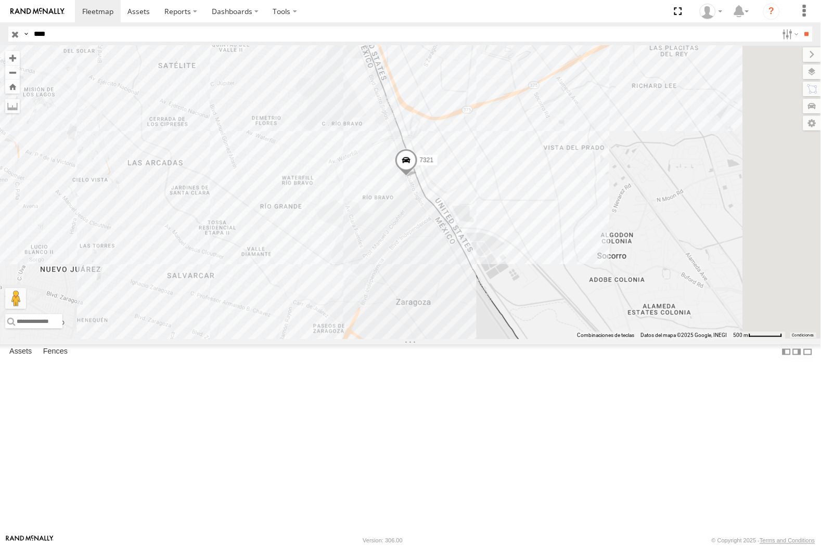
drag, startPoint x: 814, startPoint y: 73, endPoint x: 745, endPoint y: 76, distance: 69.7
click at [810, 73] on label at bounding box center [812, 71] width 18 height 15
click at [0, 0] on span "Basemaps" at bounding box center [0, 0] width 0 height 0
click at [0, 0] on span "Night" at bounding box center [0, 0] width 0 height 0
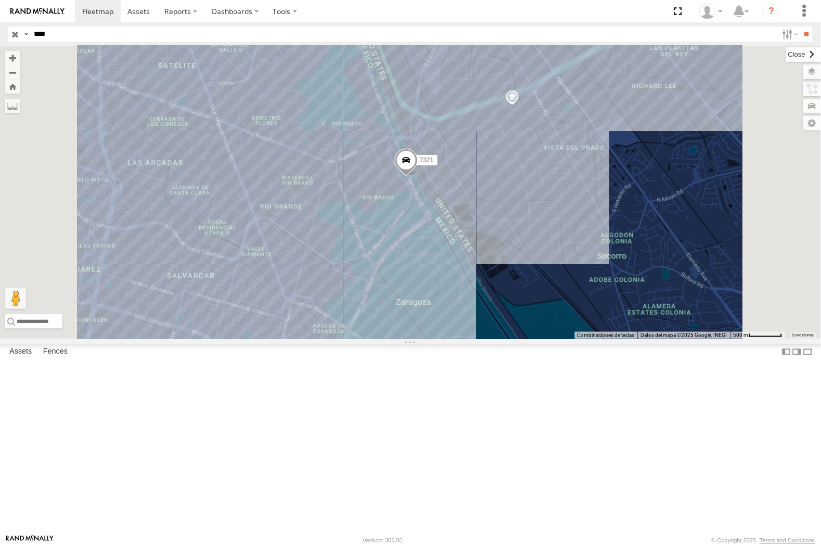
click at [786, 49] on label at bounding box center [803, 54] width 35 height 15
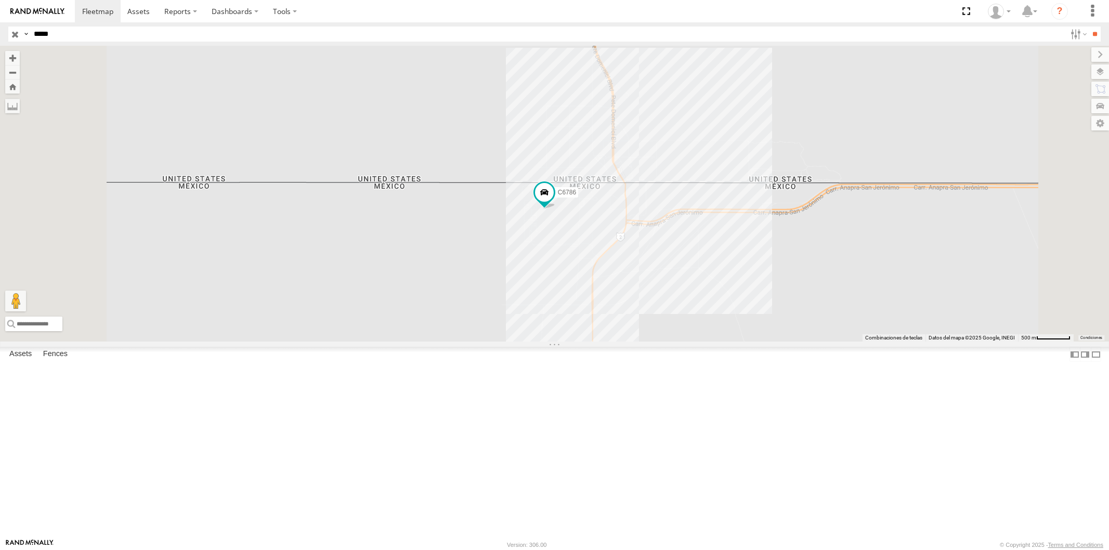
select select "**********"
click at [86, 32] on input "*****" at bounding box center [548, 34] width 1036 height 15
click at [1089, 27] on input "**" at bounding box center [1095, 34] width 12 height 15
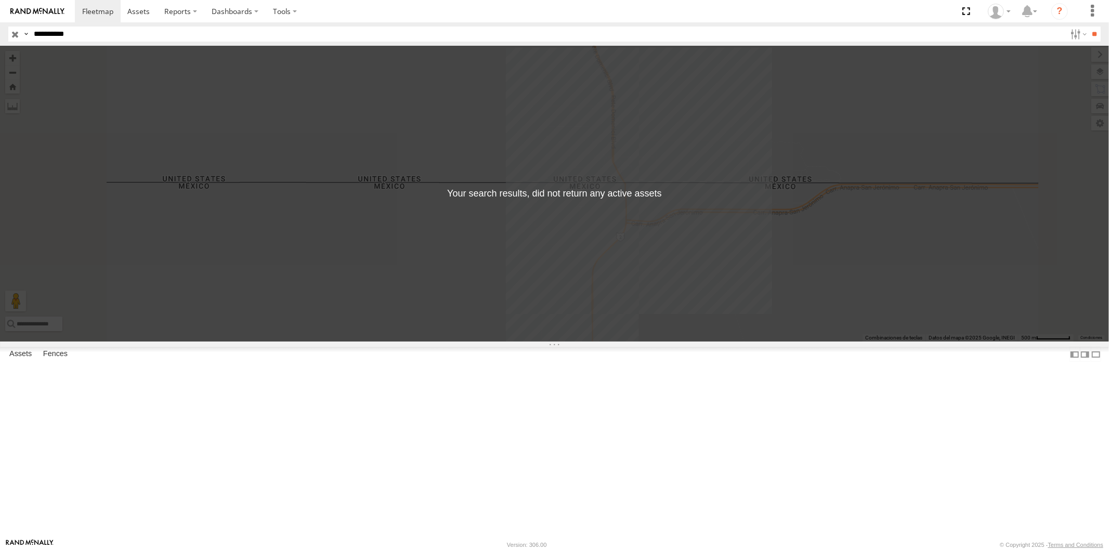
click at [25, 32] on label at bounding box center [26, 34] width 8 height 15
click at [0, 0] on span "Asset Label" at bounding box center [0, 0] width 0 height 0
click at [149, 40] on input "**********" at bounding box center [548, 34] width 1036 height 15
click at [1089, 27] on input "**" at bounding box center [1095, 34] width 12 height 15
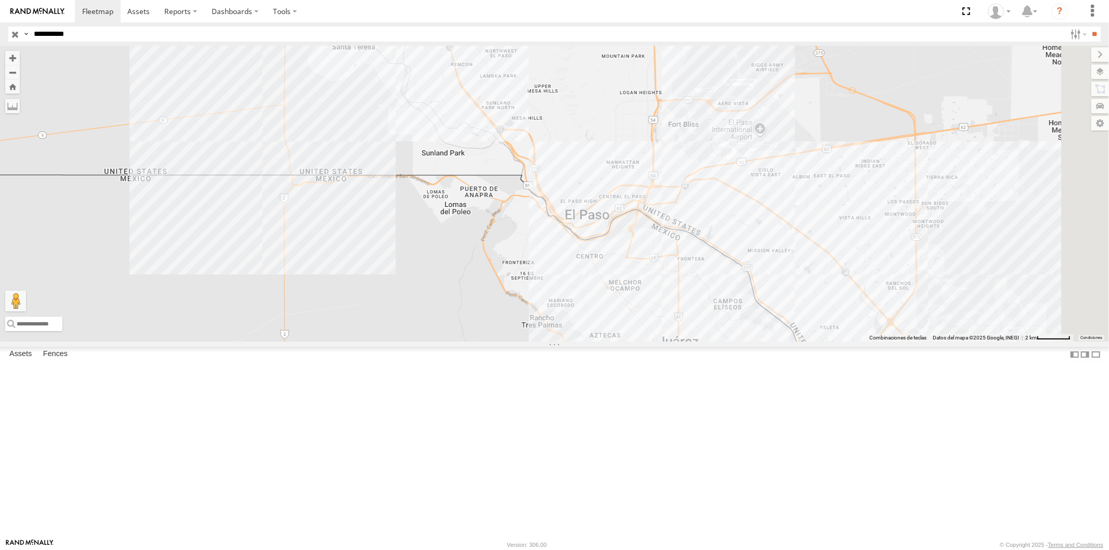
click at [120, 40] on input "**********" at bounding box center [548, 34] width 1036 height 15
type input "***"
click at [1089, 27] on input "**" at bounding box center [1095, 34] width 12 height 15
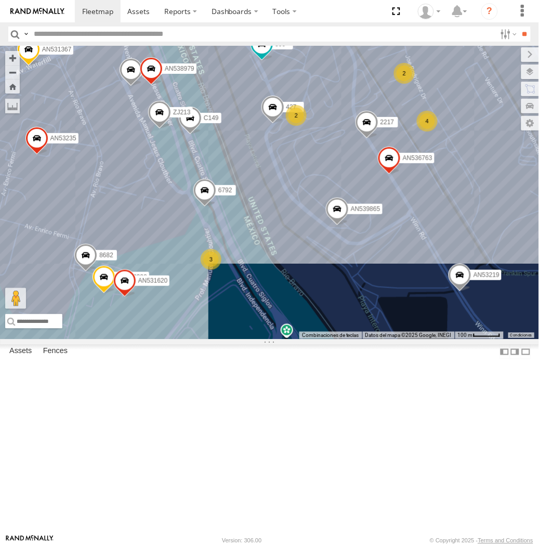
drag, startPoint x: 216, startPoint y: 163, endPoint x: 238, endPoint y: 166, distance: 22.1
click at [238, 166] on div "AN531863 015910001918898 AN536763 V3762 AN532390 AN539865 V3896 AN539158 599 C1…" at bounding box center [269, 192] width 539 height 293
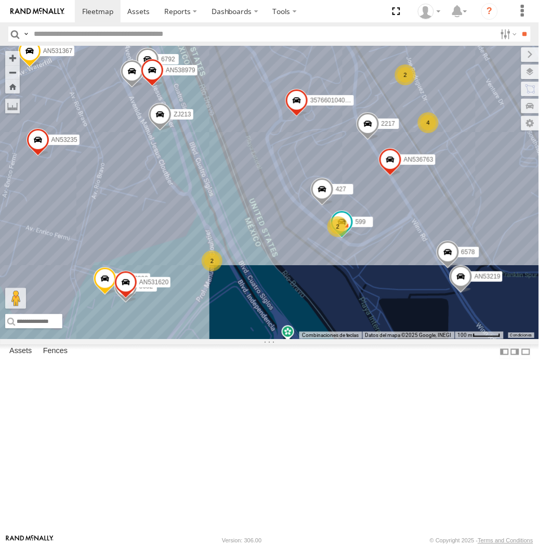
drag, startPoint x: 214, startPoint y: 279, endPoint x: 204, endPoint y: 307, distance: 30.3
click at [204, 307] on div "AN531863 357660104096649 015910001918898 AN536763 V3762 AN532390 V3896 AN539158…" at bounding box center [269, 192] width 539 height 293
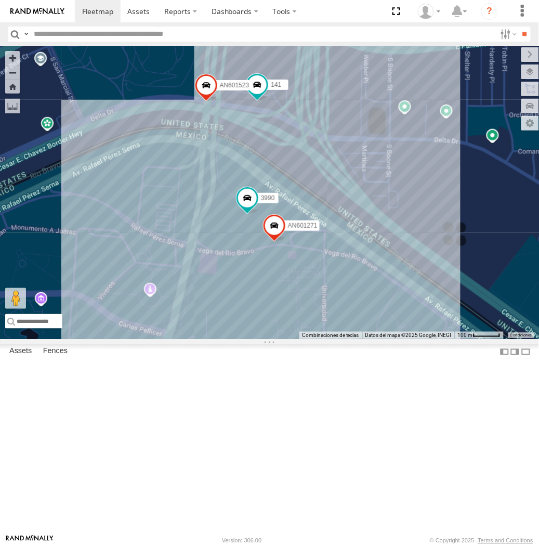
drag, startPoint x: 247, startPoint y: 211, endPoint x: 264, endPoint y: 245, distance: 38.8
click div "AN535203 AN536832 015910001811580 ZJ535914 F2771 AN533897 141 AN601271 2586 AN6…"
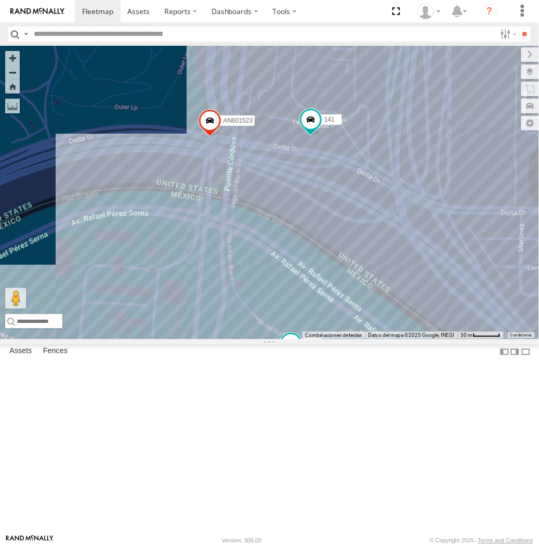
drag, startPoint x: 330, startPoint y: 334, endPoint x: 335, endPoint y: 304, distance: 30.6
click div "AN535203 AN536832 015910001811580 ZJ535914 F2771 AN533897 141 AN601271 2586 AN6…"
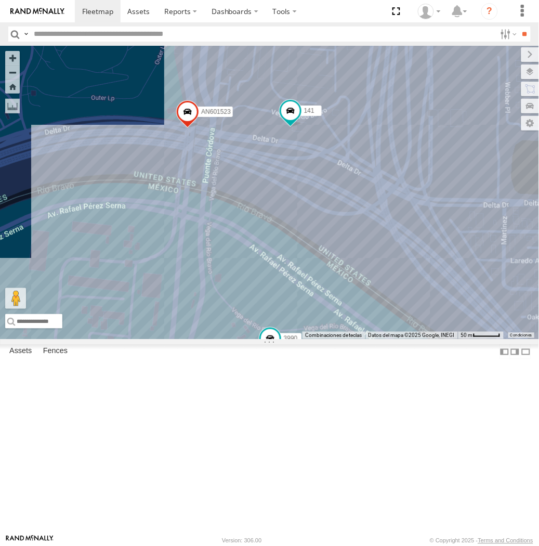
drag, startPoint x: 386, startPoint y: 316, endPoint x: 365, endPoint y: 308, distance: 22.2
click div "AN535203 AN536832 015910001811580 ZJ535914 F2771 AN533897 141 AN601271 2586 AN6…"
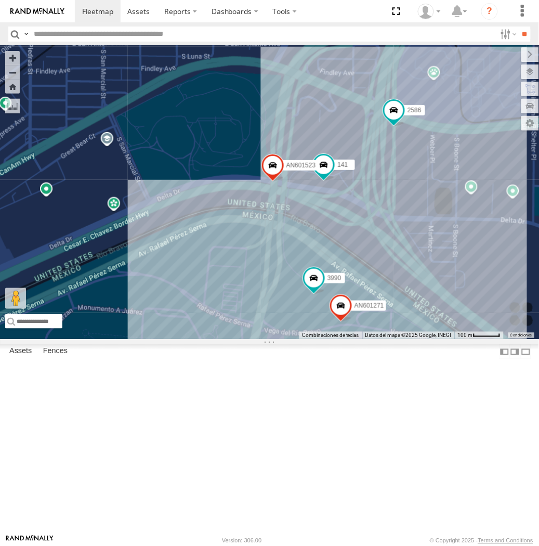
drag, startPoint x: 365, startPoint y: 304, endPoint x: 361, endPoint y: 318, distance: 14.5
click div "AN535203 AN536832 015910001811580 ZJ535914 F2771 AN533897 141 AN601271 2586 AN6…"
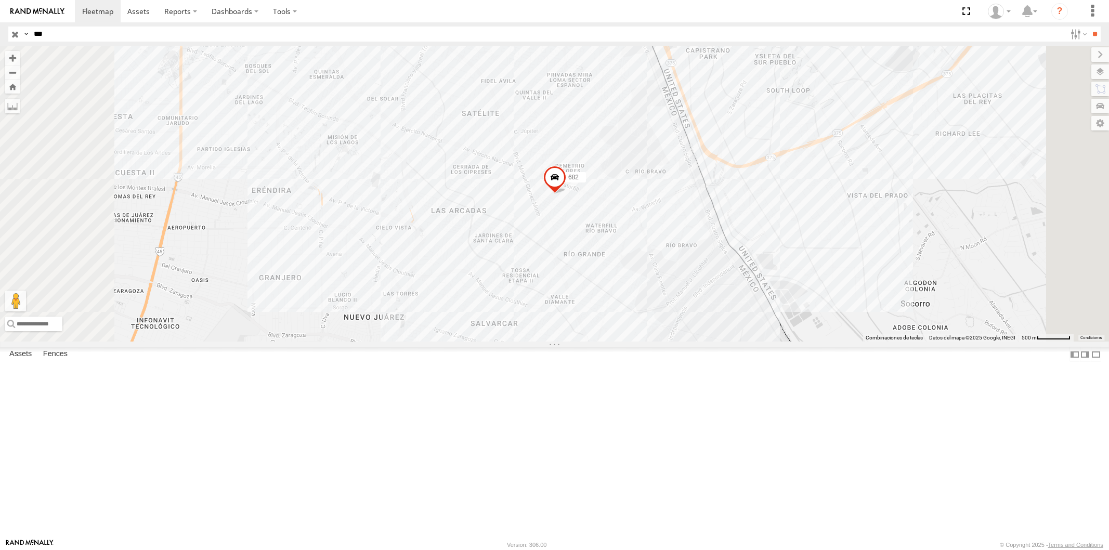
select select "**********"
